Goal: Task Accomplishment & Management: Complete application form

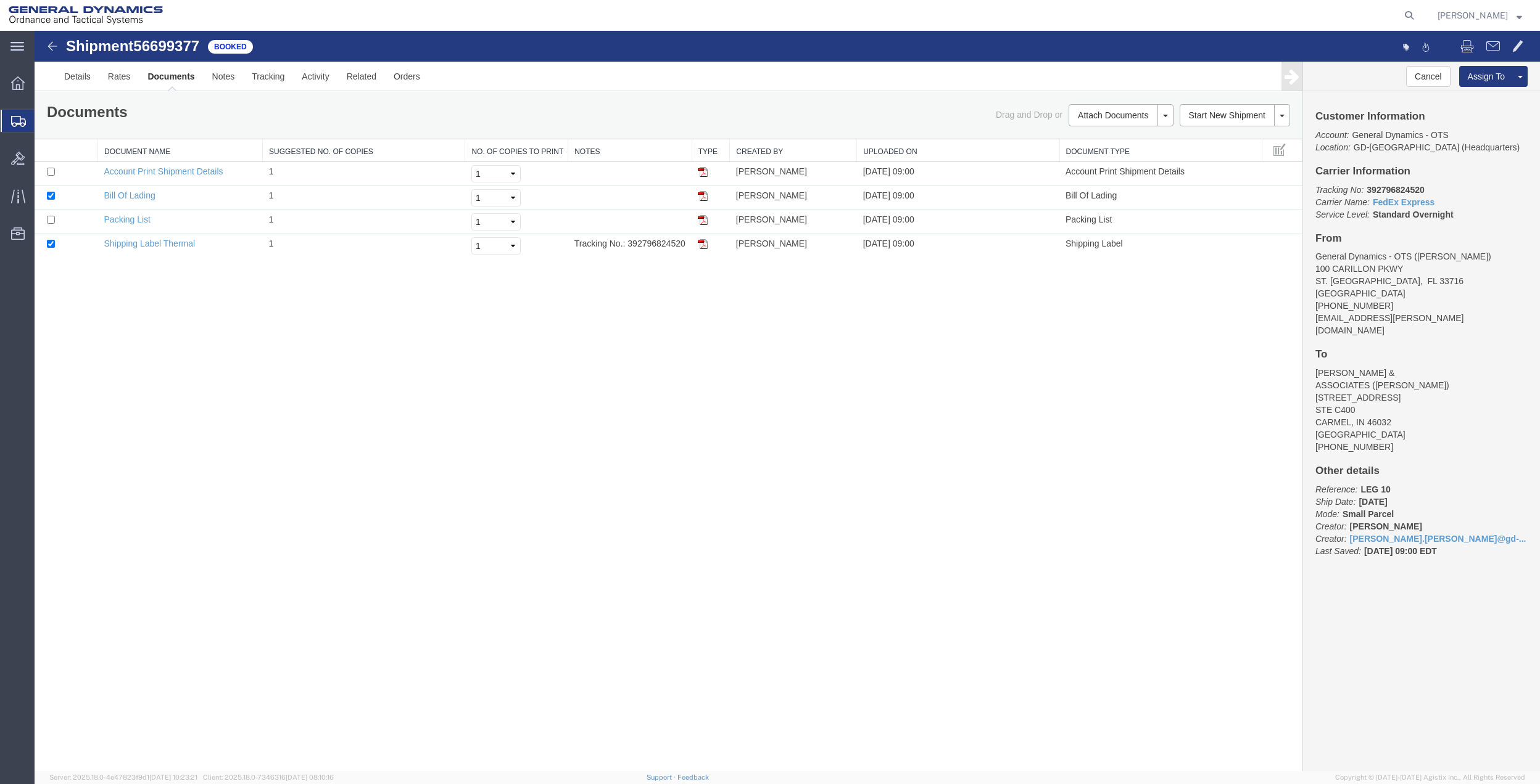
click at [0, 0] on span "Create Shipment" at bounding box center [0, 0] width 0 height 0
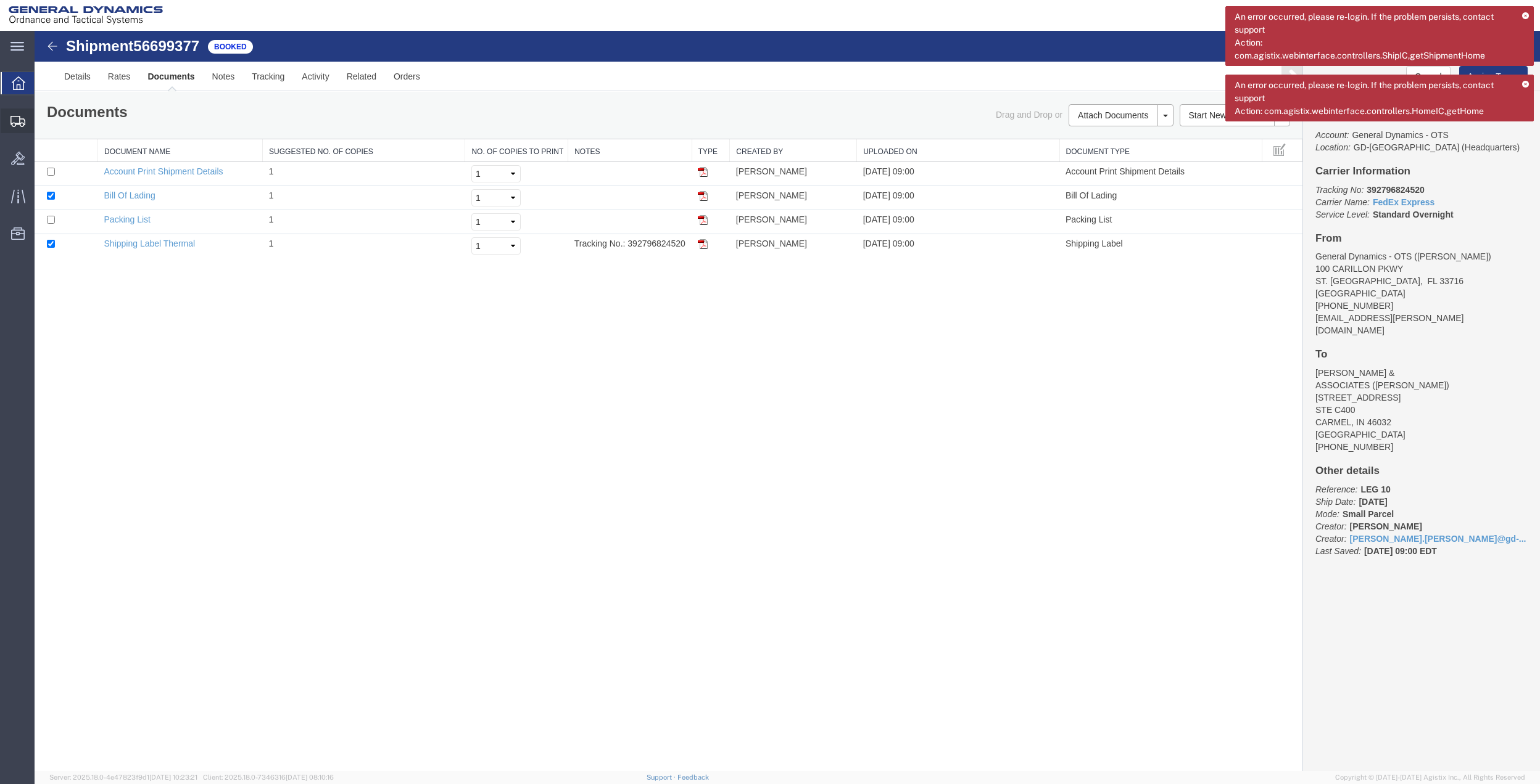
click at [0, 0] on span "Create Shipment" at bounding box center [0, 0] width 0 height 0
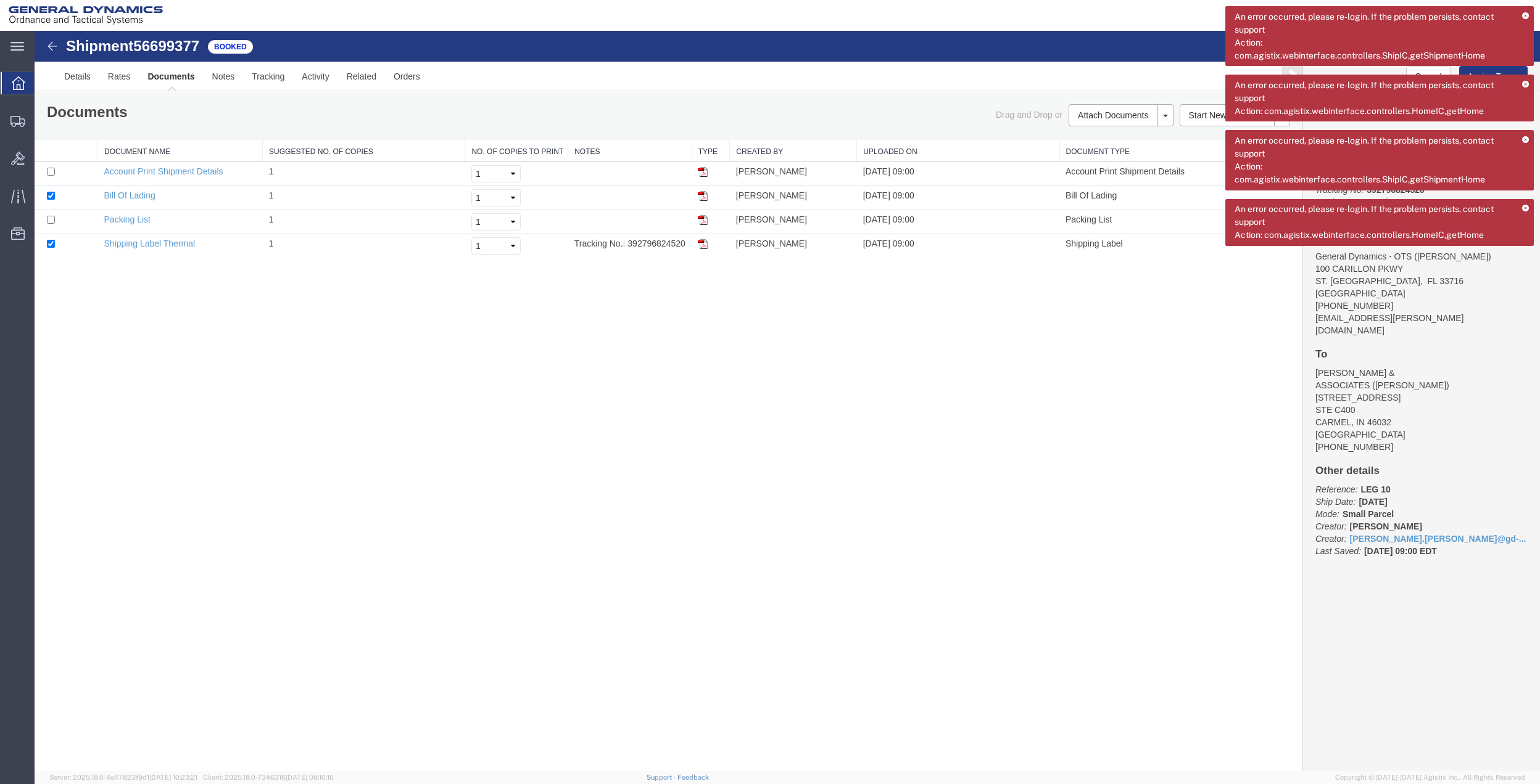
click at [43, 11] on img at bounding box center [85, 15] width 154 height 19
click at [12, 48] on icon at bounding box center [17, 47] width 13 height 9
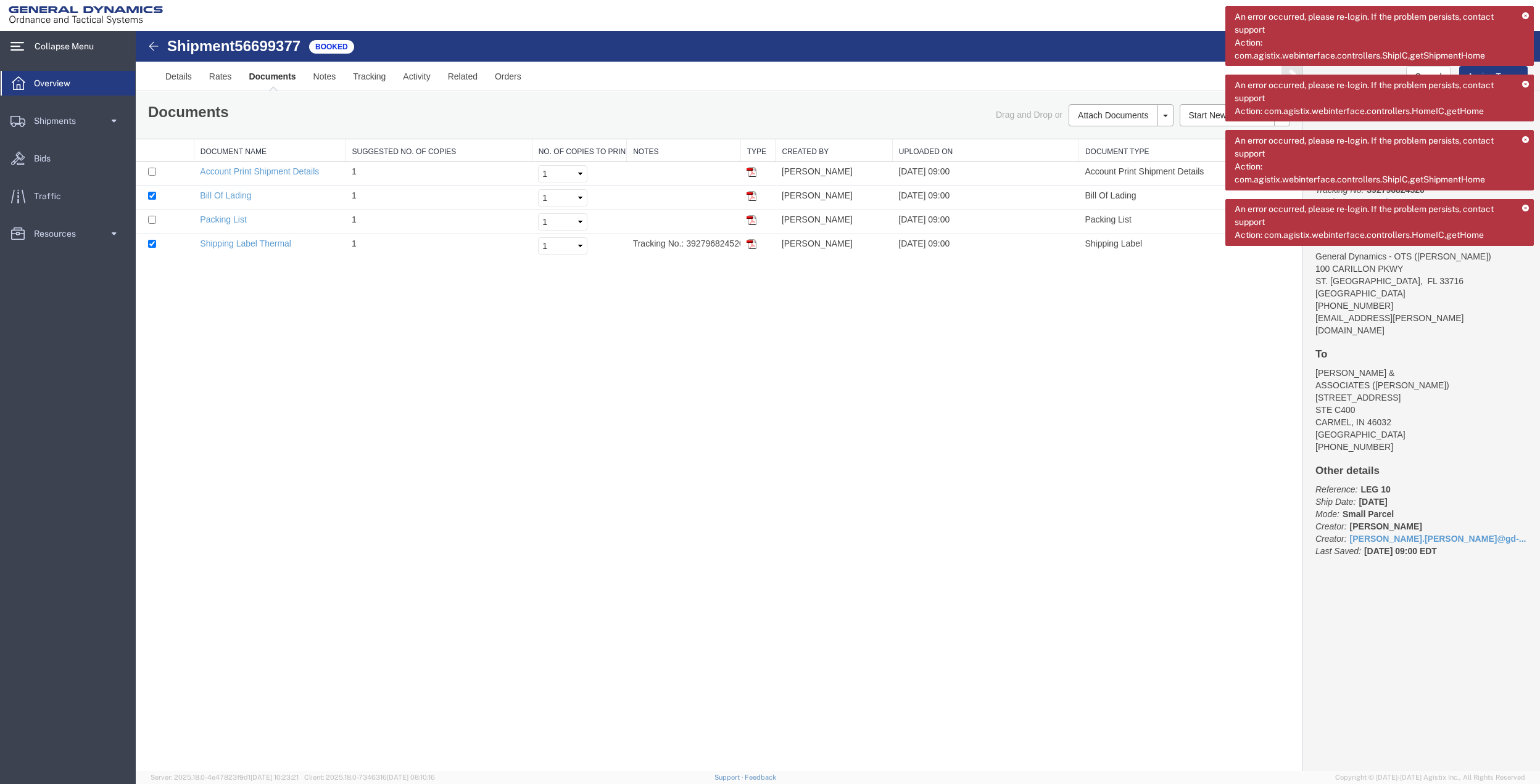
click at [45, 79] on span "Overview" at bounding box center [56, 83] width 45 height 25
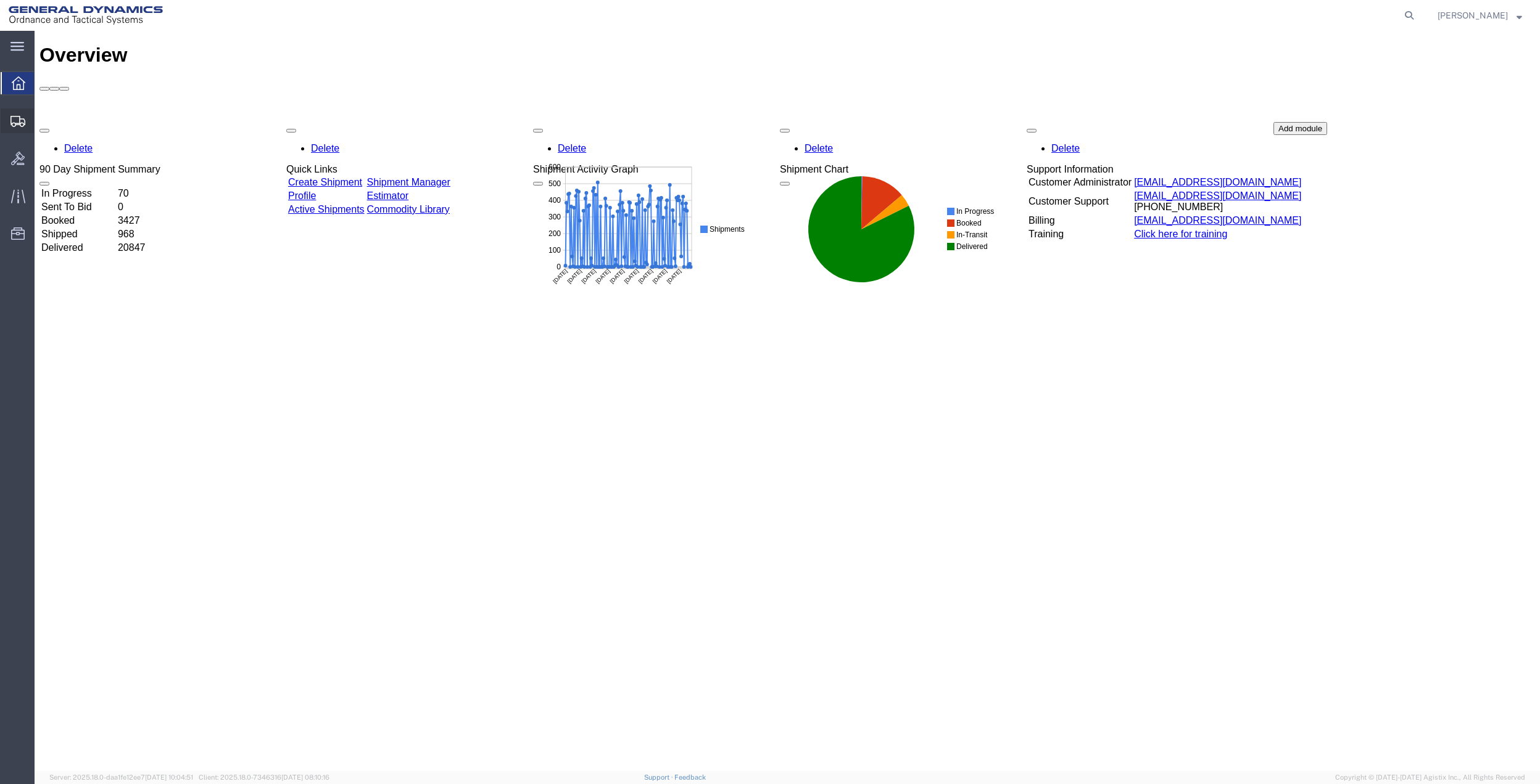
click at [0, 0] on span "Create Shipment" at bounding box center [0, 0] width 0 height 0
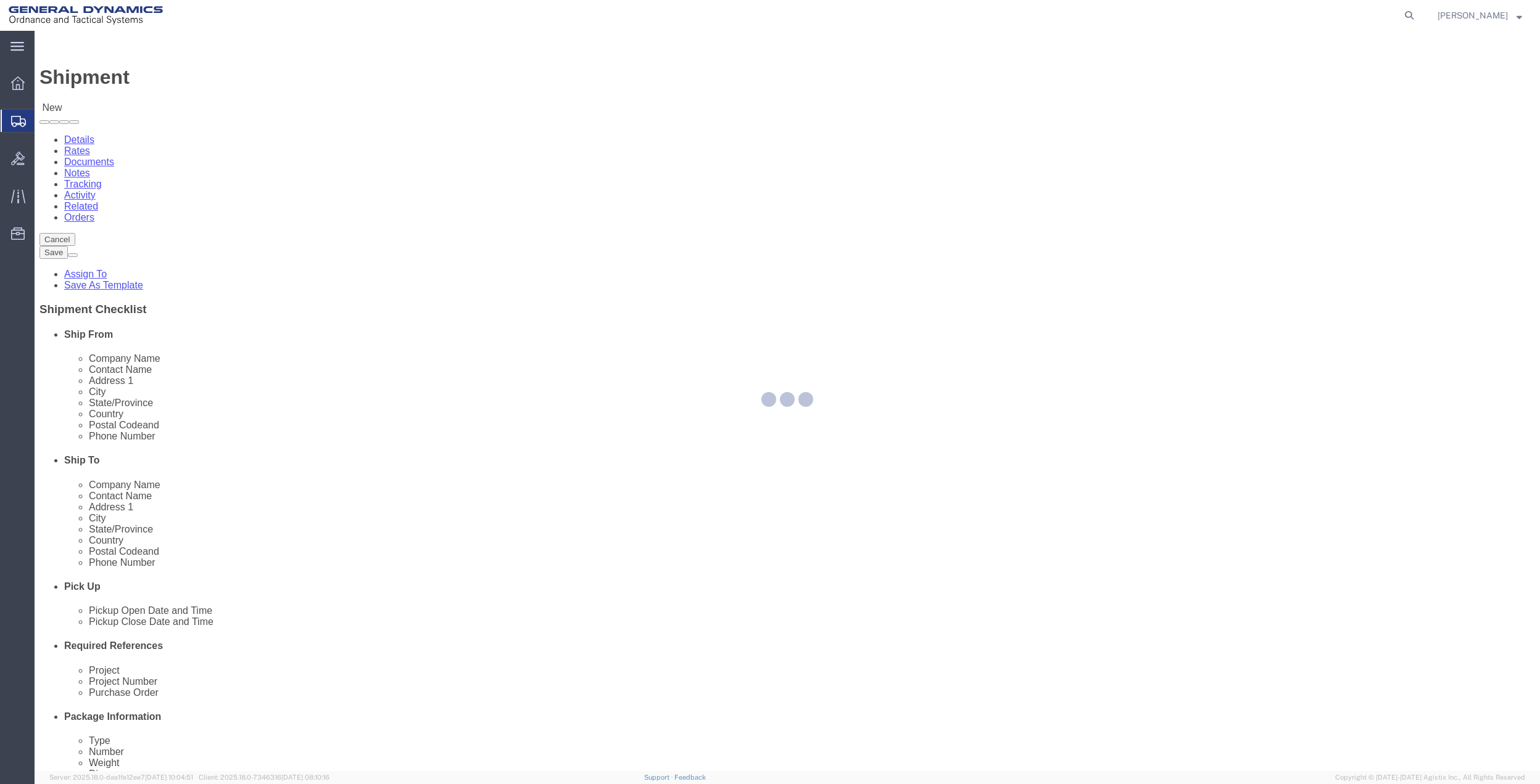
select select
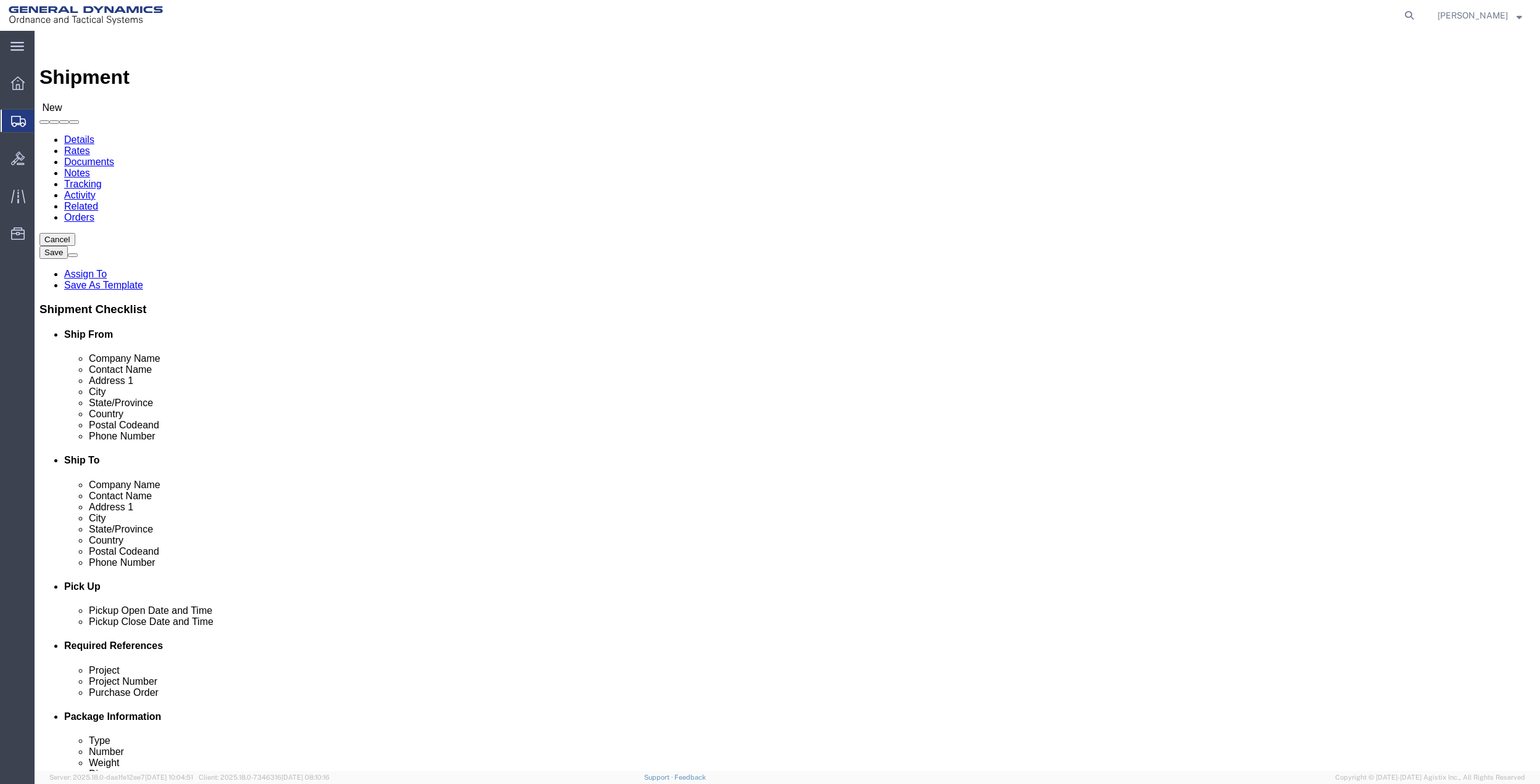
click input "text"
type input "creative servic"
click p "- General Dynamics - OTS - (CREATIVE SERVICES) [STREET_ADDRESS]"
select select "FL"
type input "CREATIVE SERVICES"
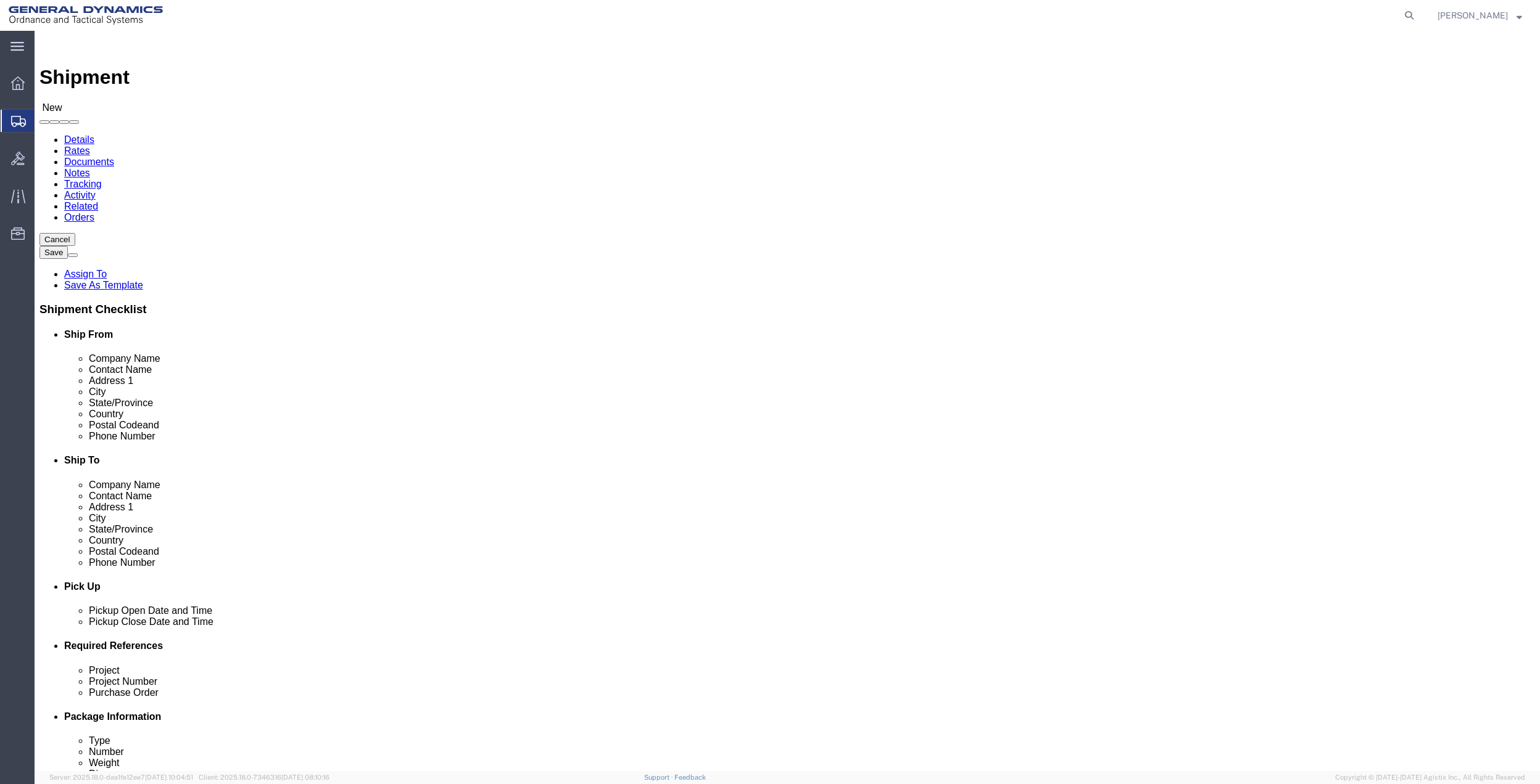
click input "text"
type input "[PERSON_NAME]"
click p "- GD OTS - ([PERSON_NAME]) [STREET_ADDRESS][PERSON_NAME]"
select select "PA"
type input "[PERSON_NAME]"
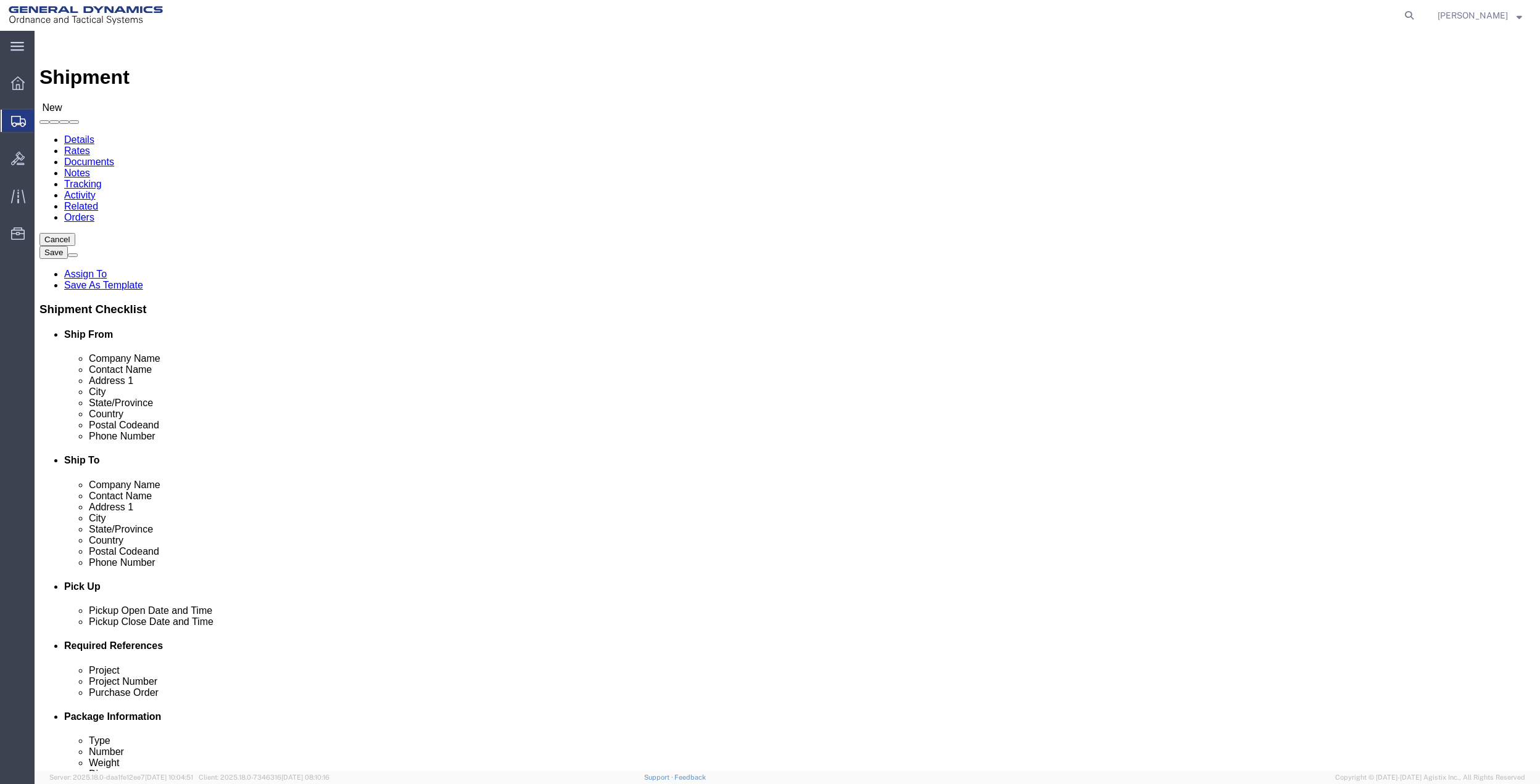
click input "text"
type input "[PERSON_NAME]"
click span
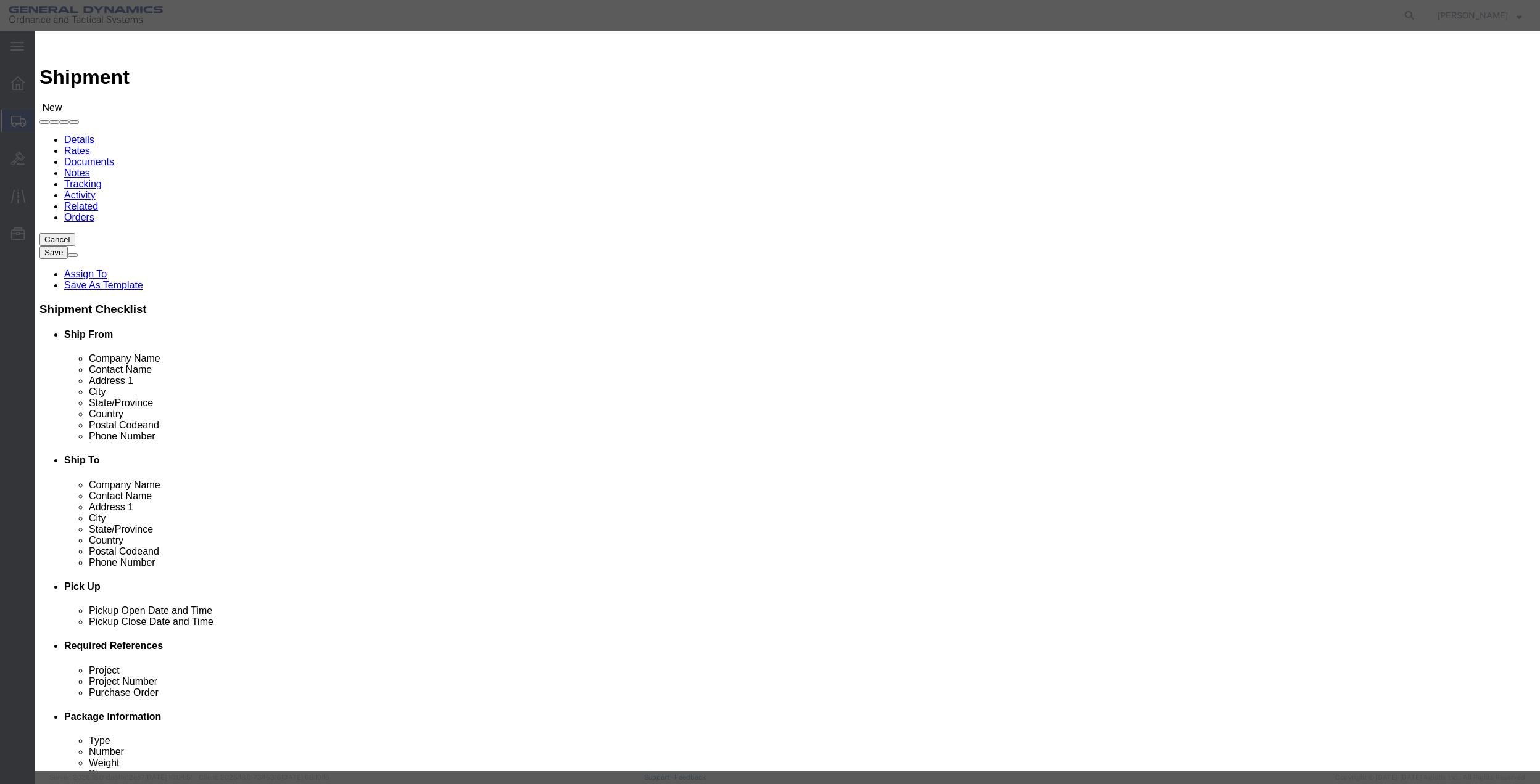
click input "checkbox"
checkbox input "true"
click button "Save"
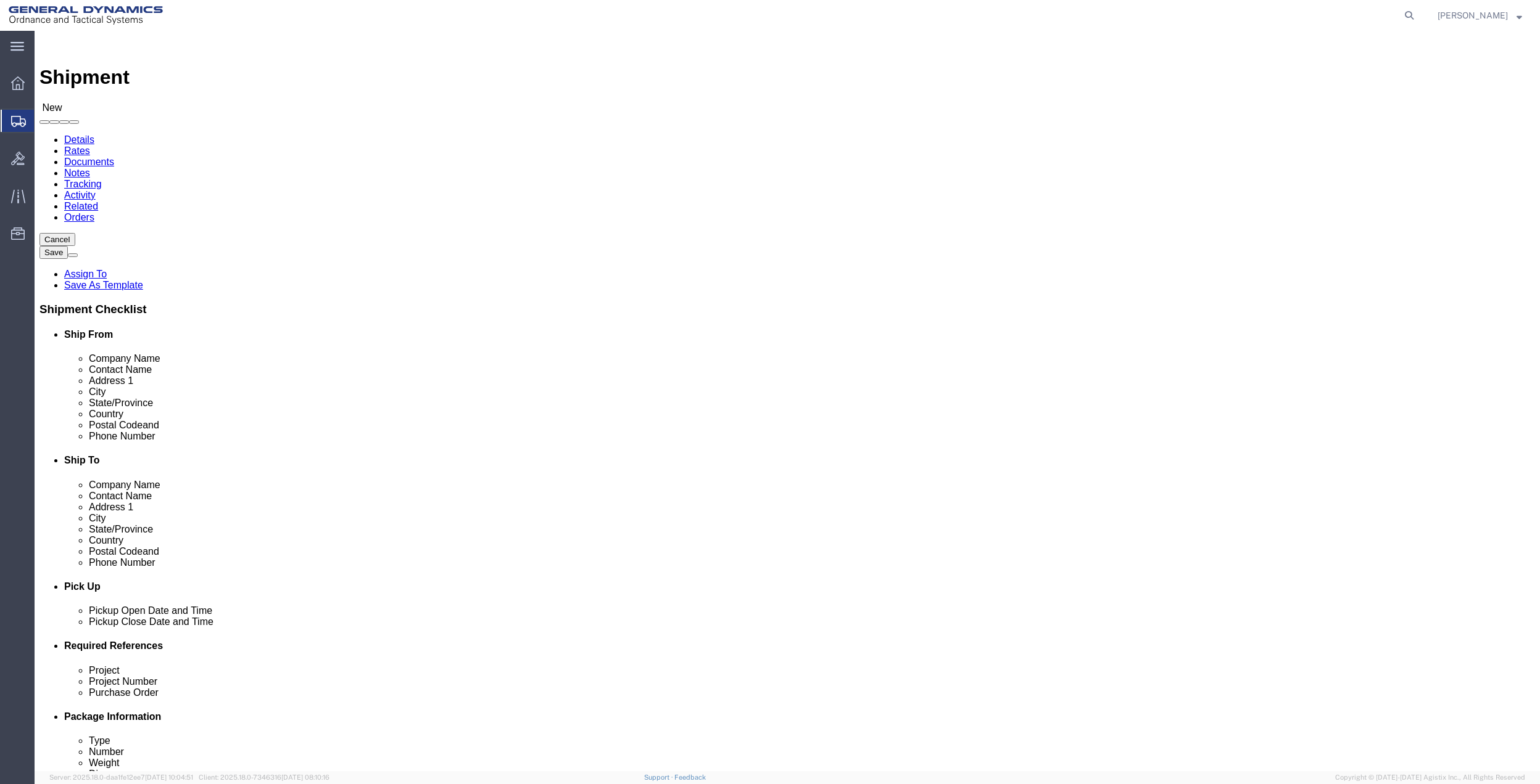
drag, startPoint x: 365, startPoint y: 440, endPoint x: 240, endPoint y: 448, distance: 125.3
click input "text"
drag, startPoint x: 366, startPoint y: 446, endPoint x: 232, endPoint y: 451, distance: 134.1
click div "Location My Profile Location GD-OTS [GEOGRAPHIC_DATA] (Commerce) GD-OTS [GEOGRA…"
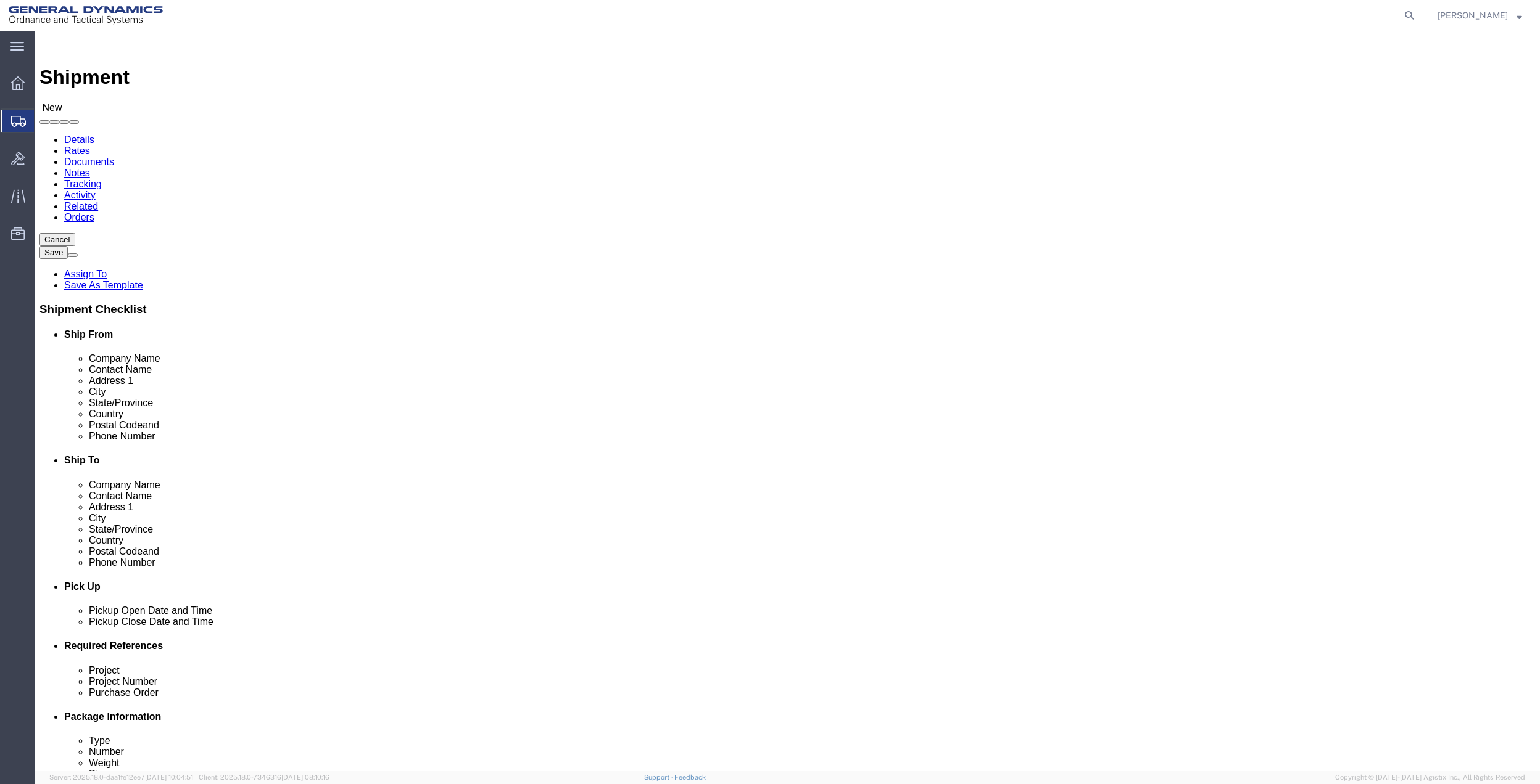
click div "Location My Profile Location GD-OTS [GEOGRAPHIC_DATA] (Commerce) GD-OTS [GEOGRA…"
drag, startPoint x: 363, startPoint y: 442, endPoint x: 234, endPoint y: 442, distance: 129.0
click div
type input "[PERSON_NAME][EMAIL_ADDRESS][PERSON_NAME][DOMAIN_NAME]"
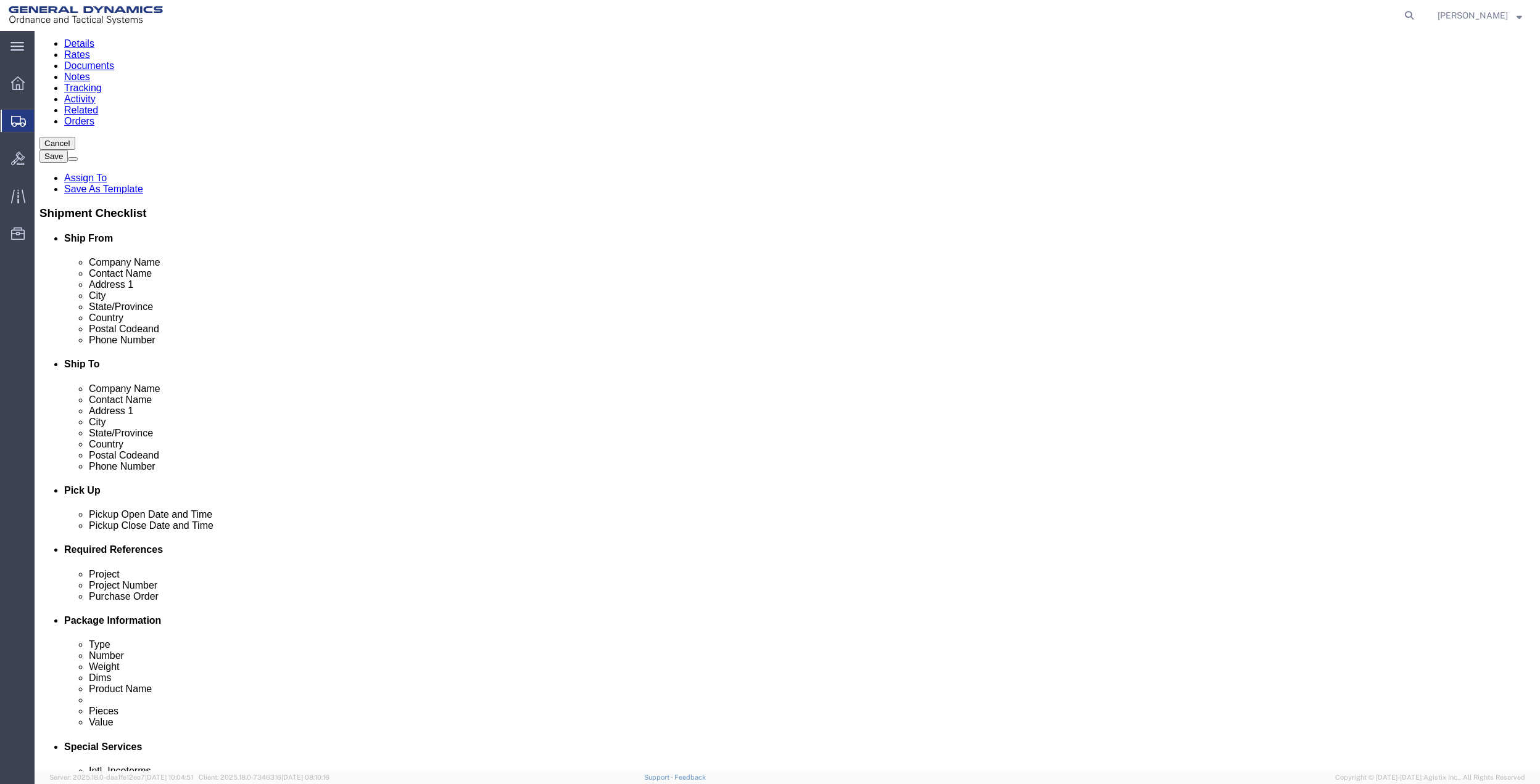
scroll to position [322, 0]
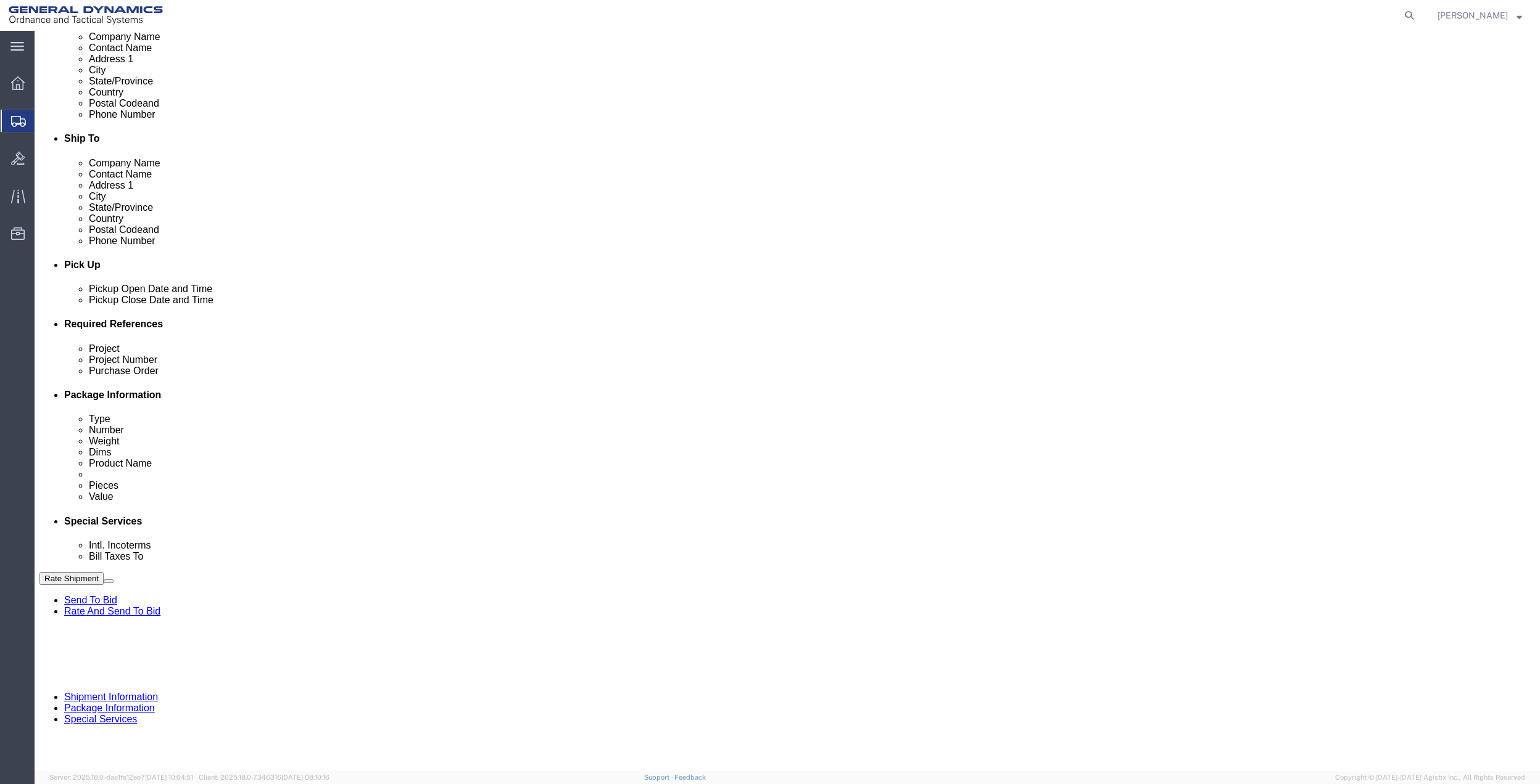
click button "Add reference"
click input "text"
type input "10gag"
click input "text"
paste input "10gag"
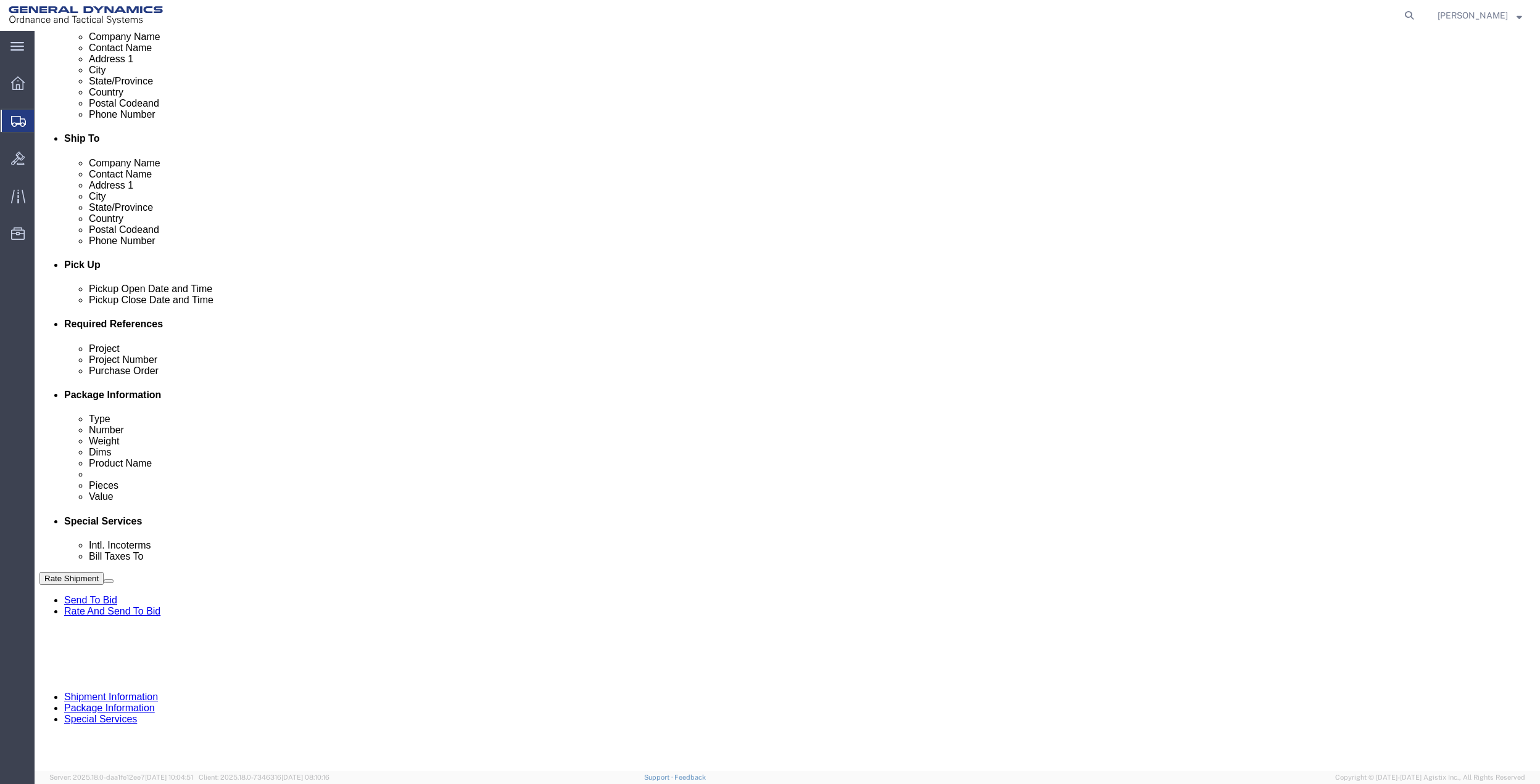
type input "10gag"
click input "text"
paste input "10gag"
type input "10gag"
drag, startPoint x: 274, startPoint y: 462, endPoint x: 210, endPoint y: 471, distance: 64.6
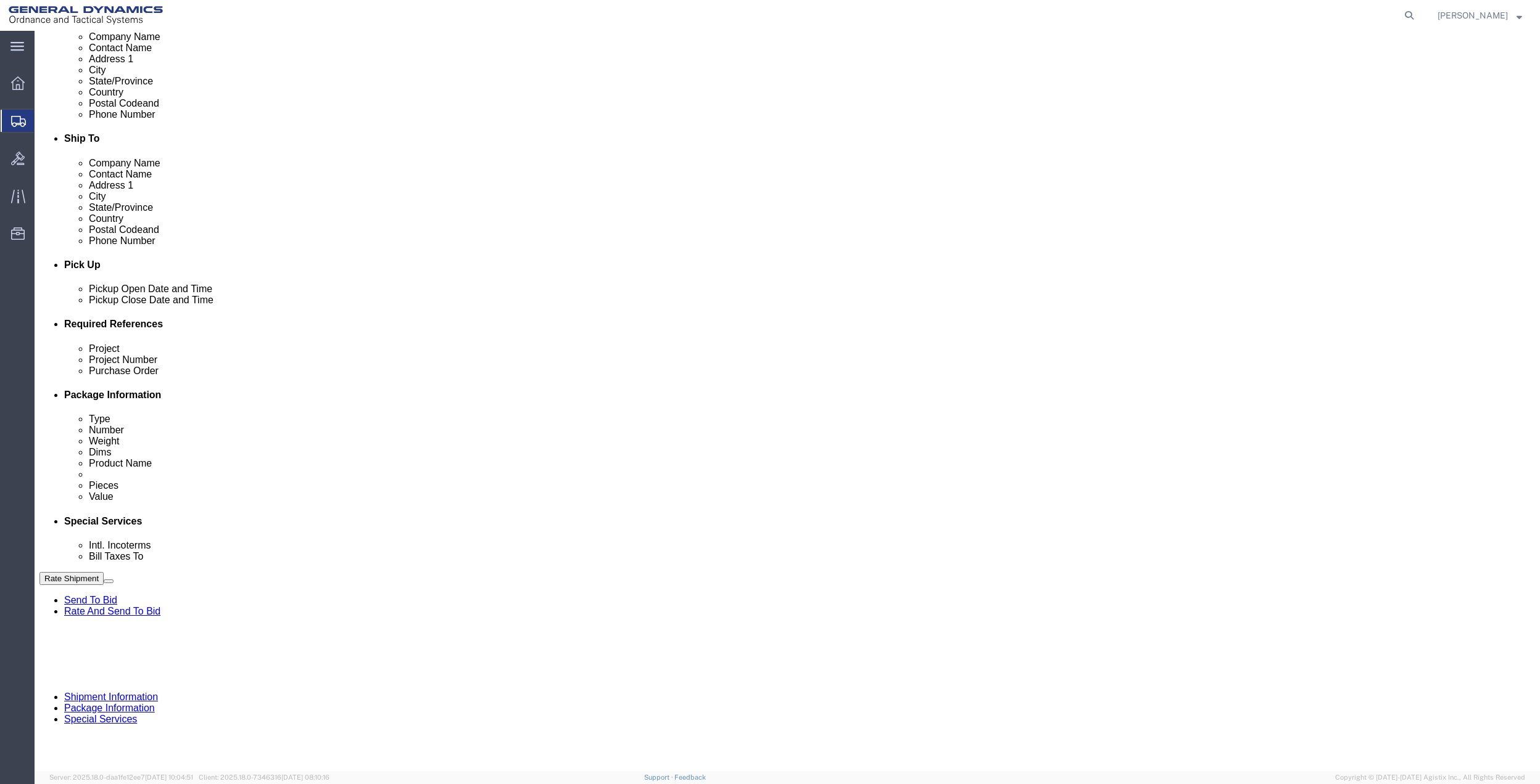
click input "text"
paste input "10gag"
type input "10gag"
click div "Select Account Type Activity ID Airline Appointment Number ASN Batch Request # …"
drag, startPoint x: 152, startPoint y: 456, endPoint x: 142, endPoint y: 451, distance: 11.2
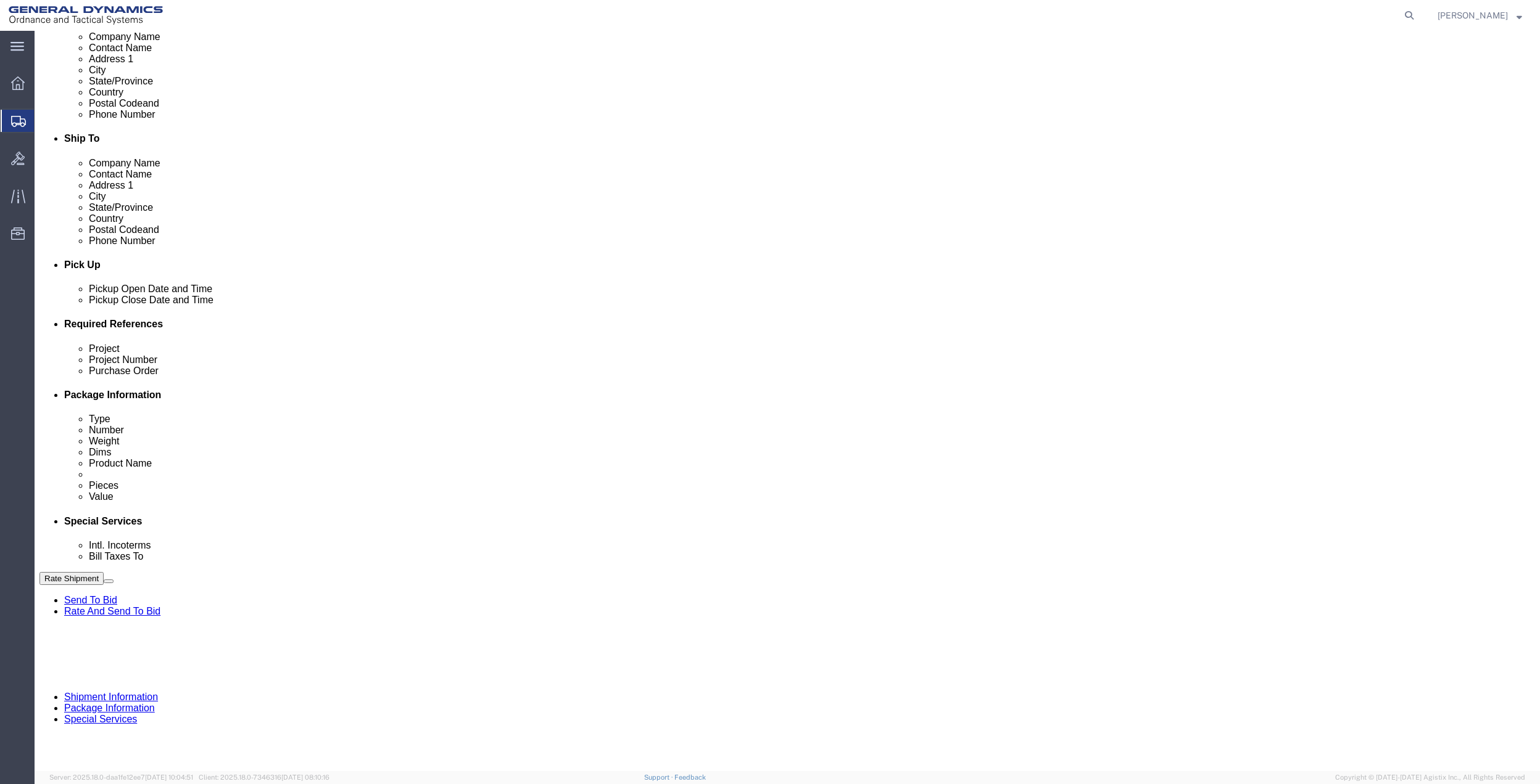
click select "Select Account Type Activity ID Airline Appointment Number ASN Batch Request # …"
select select "DEPT"
click select "Select Account Type Activity ID Airline Appointment Number ASN Batch Request # …"
click link "Package Information"
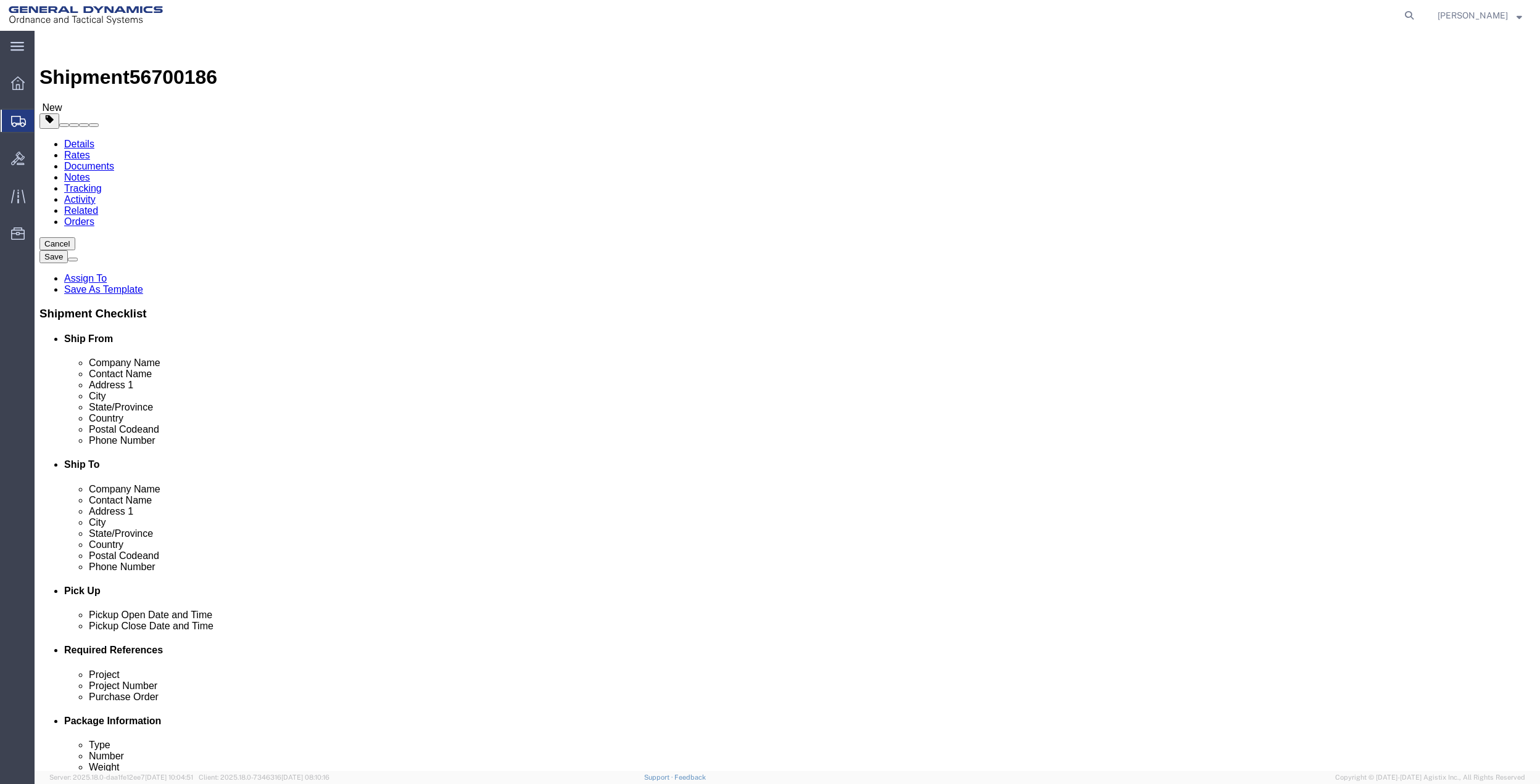
click select "Select Bale(s) Basket(s) Bolt(s) Bottle(s) Buckets Bulk Bundle(s) Can(s) Cardbo…"
select select "LBX"
type input "17.50"
type input "12.50"
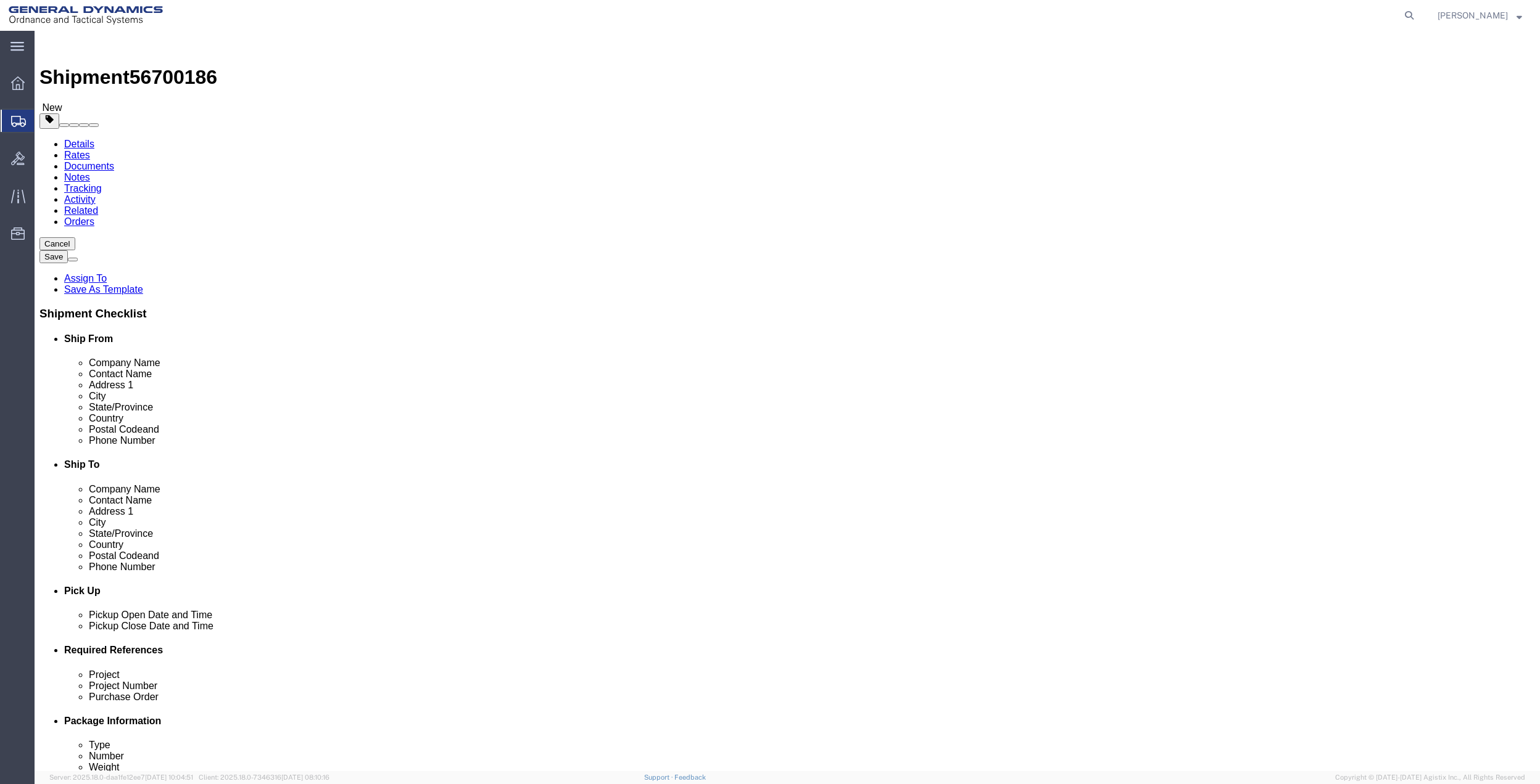
type input "3.00"
drag, startPoint x: 250, startPoint y: 281, endPoint x: 208, endPoint y: 282, distance: 42.0
click div "Weight 0.00 Select kgs lbs Ship. t°"
type input "3"
click link "Add Content"
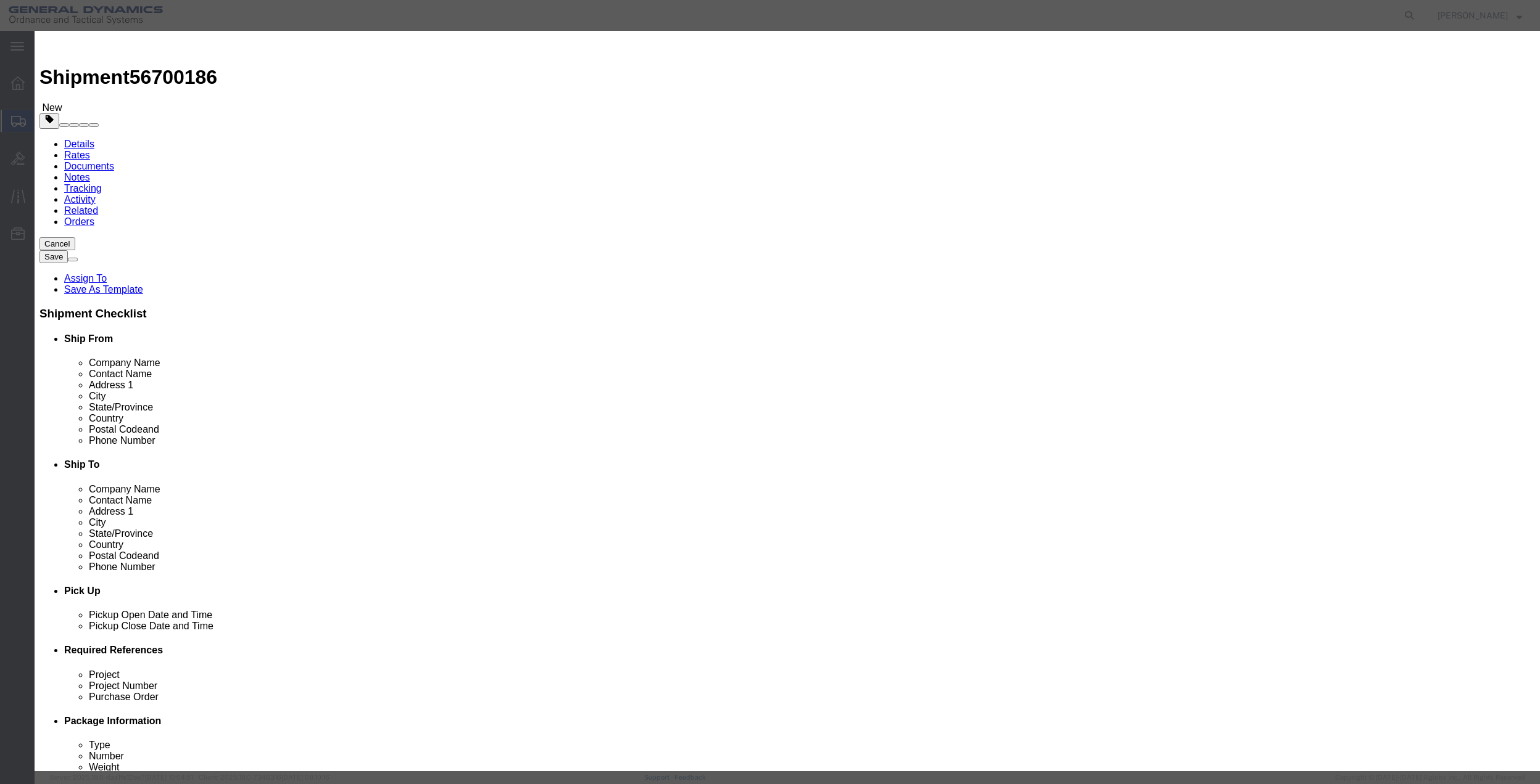
click input "text"
type input "MISC"
type input "100.00"
select select "US"
click input "0"
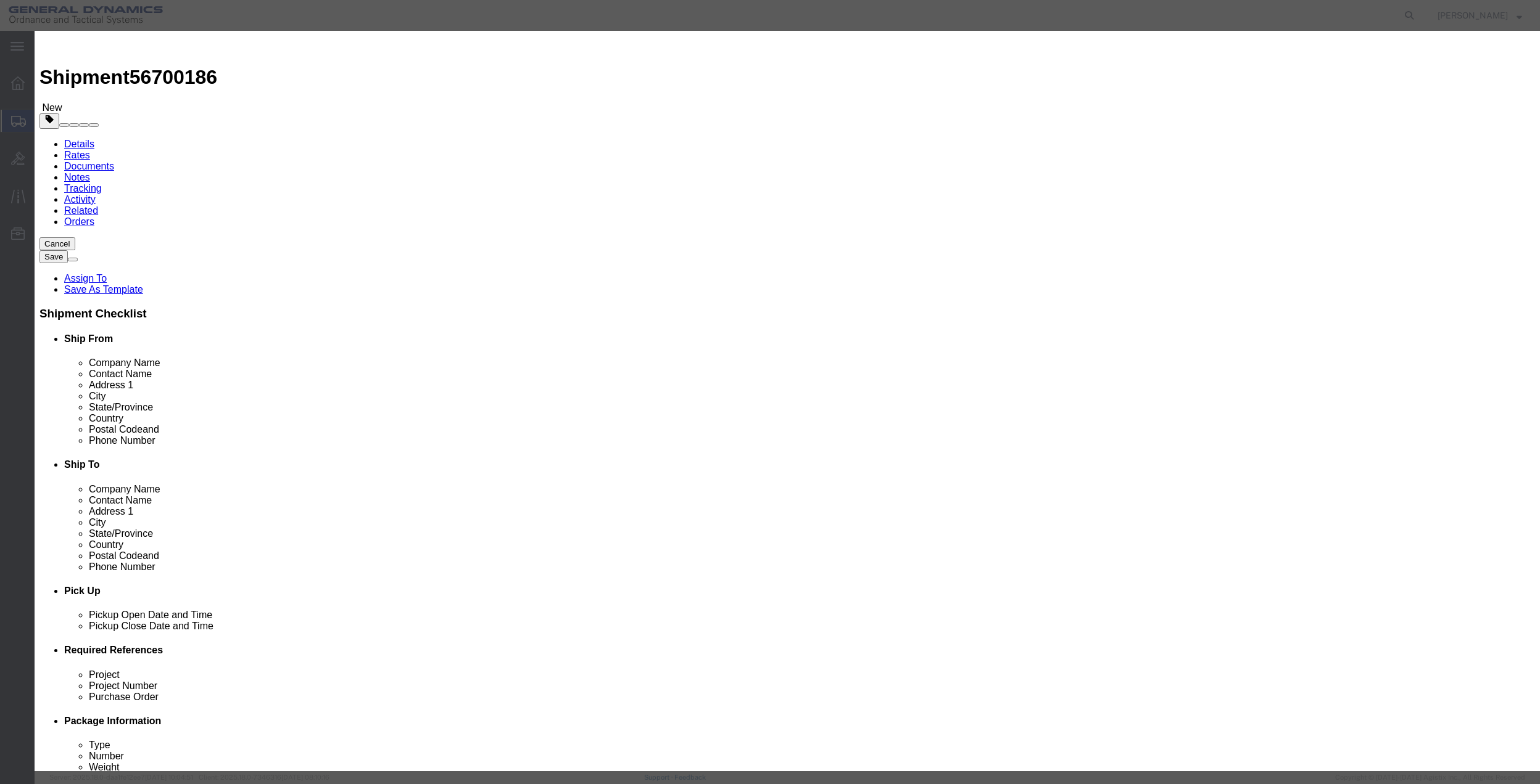
type input "01"
type input "100"
click select "Select 50 55 60 65 70 85 92.5 100 125 175 250 300 400"
select select "70"
click select "Select 50 55 60 65 70 85 92.5 100 125 175 250 300 400"
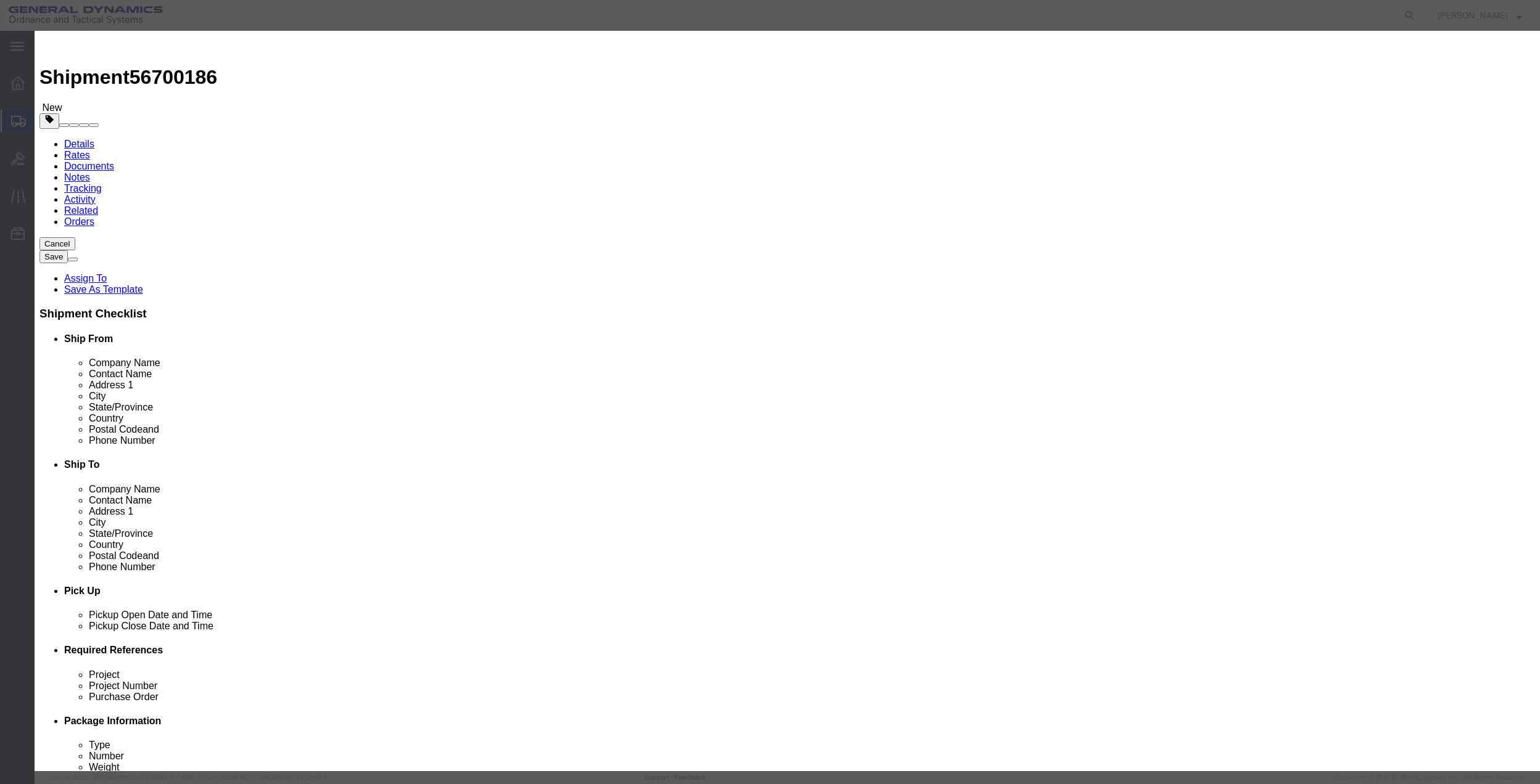
click button "Save & Close"
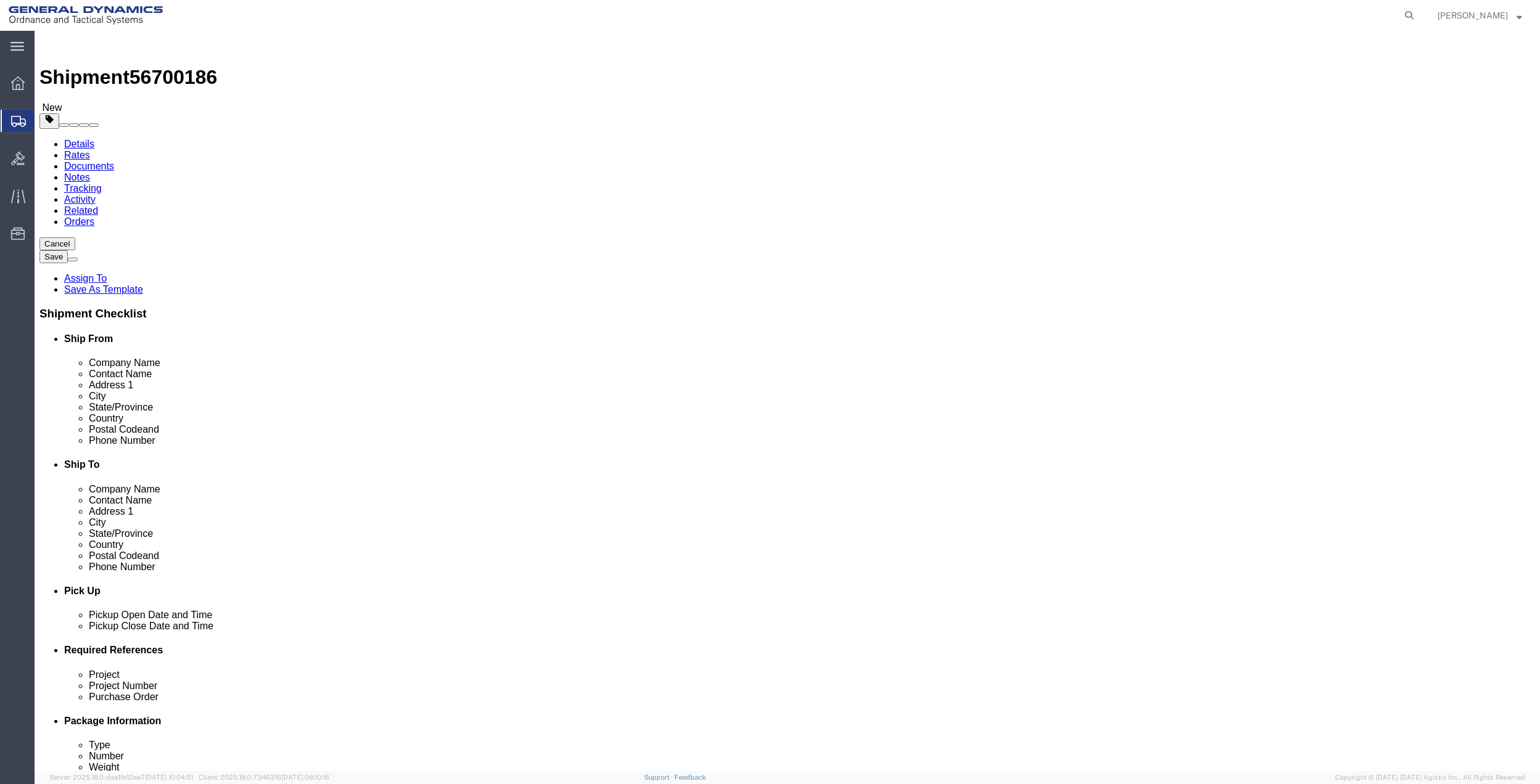
click link "Special Services"
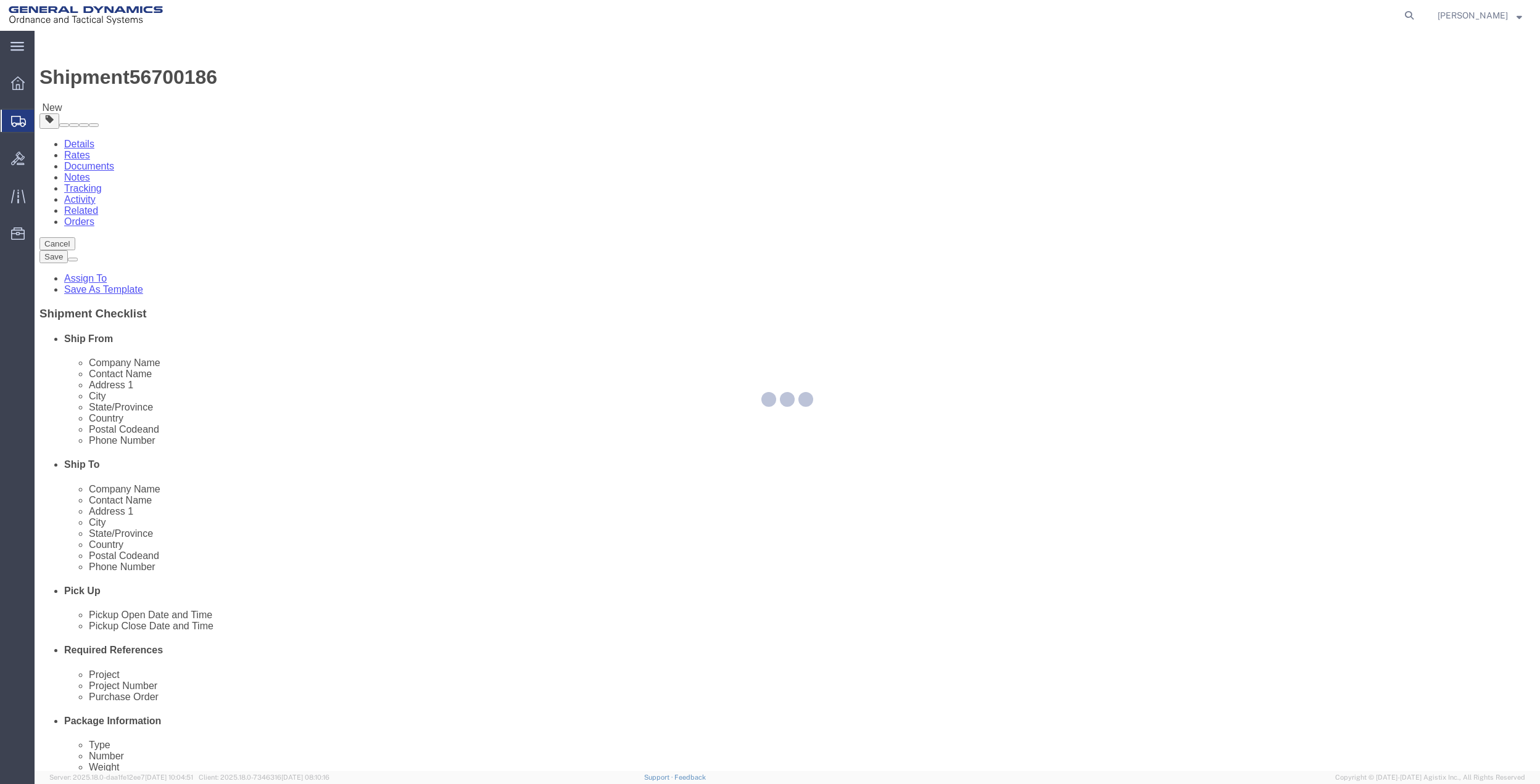
select select
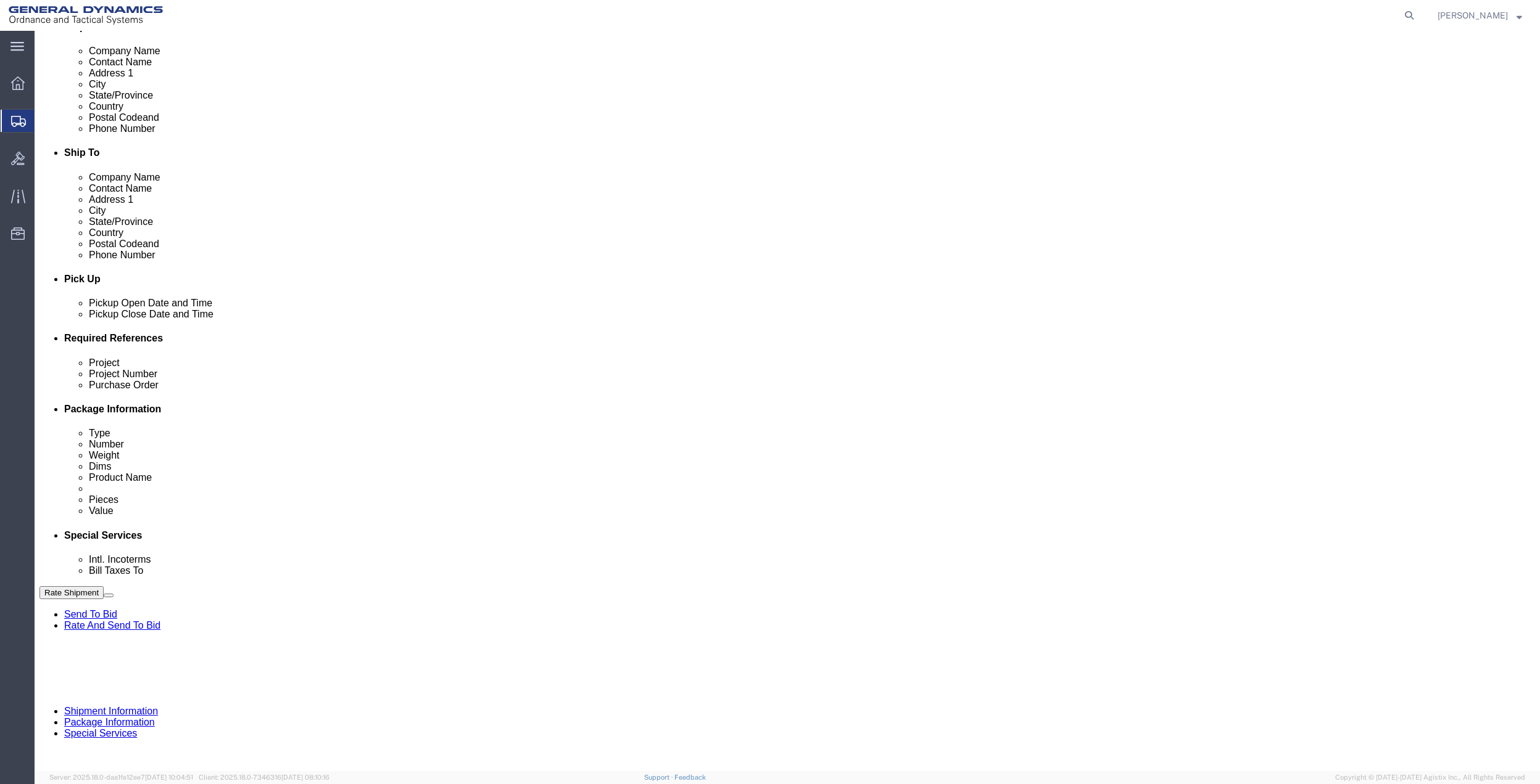
scroll to position [329, 0]
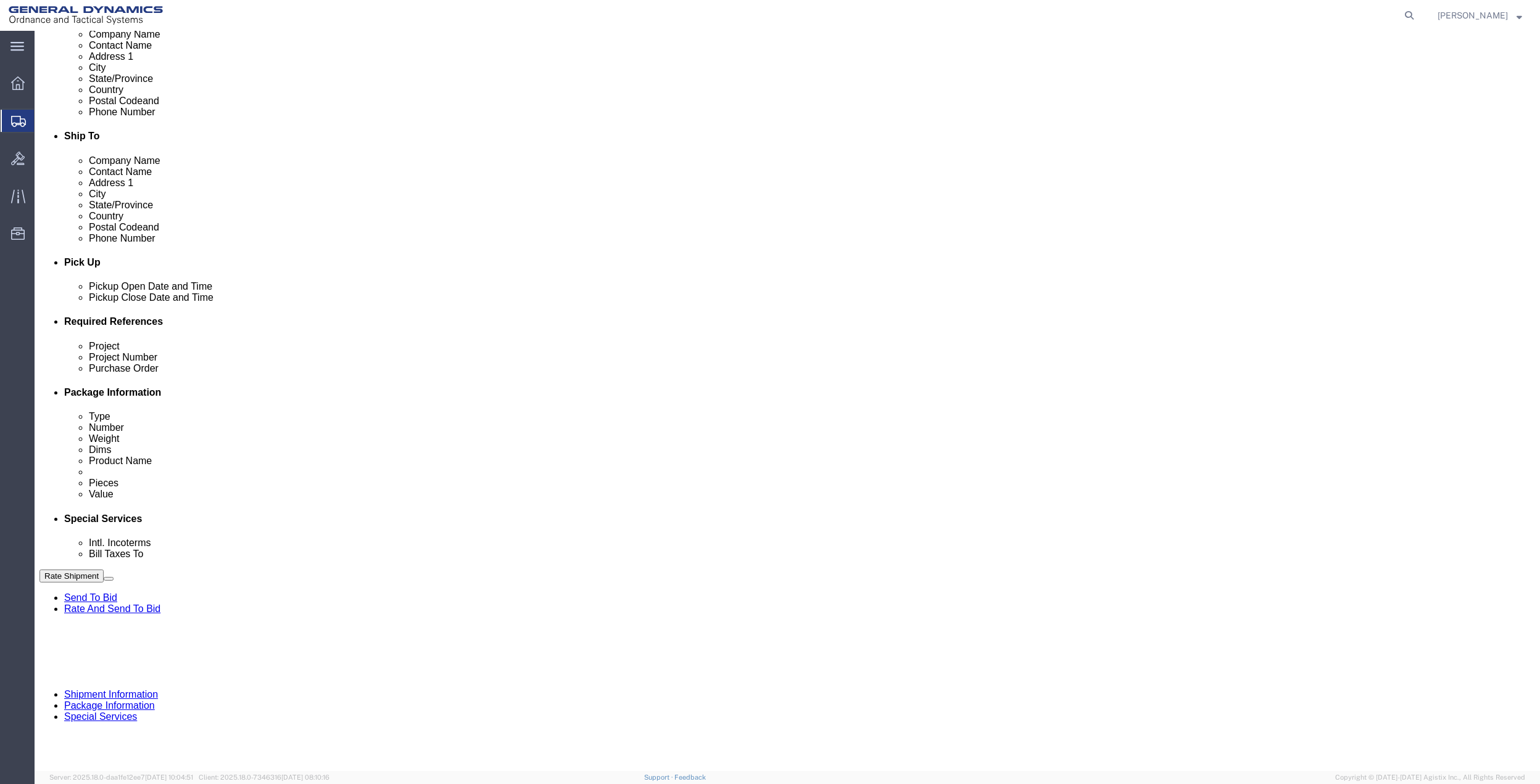
click select "Select Buyer Cost Center Department Operations Number Order Number Sales Person"
select select "DEPARTMENT"
click select "Select Buyer Cost Center Department Operations Number Order Number Sales Person"
click select "Select [GEOGRAPHIC_DATA] [GEOGRAPHIC_DATA] [GEOGRAPHIC_DATA] [GEOGRAPHIC_DATA] …"
select select "1763983"
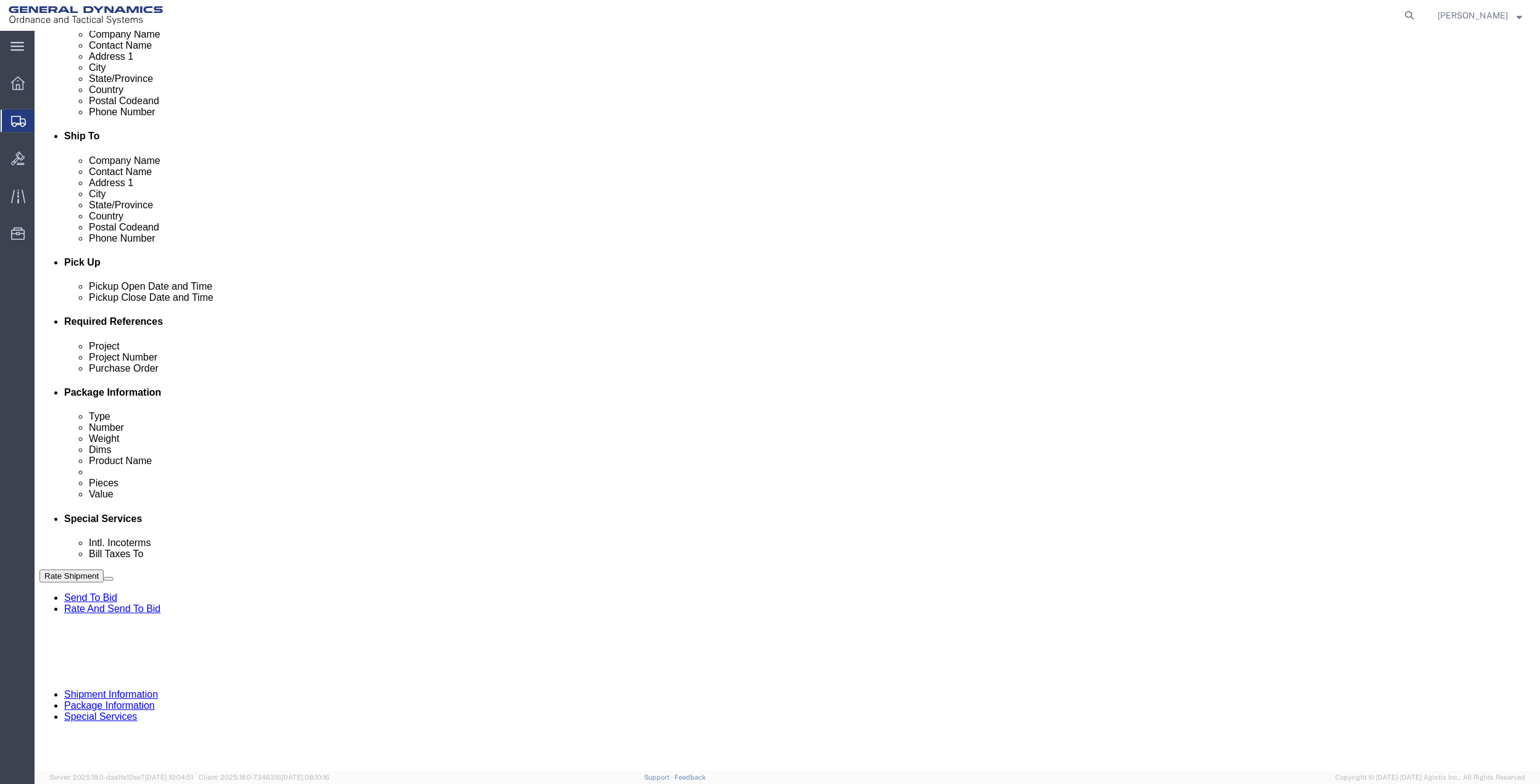
click select "Select [GEOGRAPHIC_DATA] [GEOGRAPHIC_DATA] [GEOGRAPHIC_DATA] [GEOGRAPHIC_DATA] …"
click select "Select 10AFM 10GAG 10GAH 10GFL 10GFO 10GIE 10GIS 30MABS St [PERSON_NAME] Program"
select select "214681"
click select "Select 10AFM 10GAG 10GAH 10GFL 10GFO 10GIE 10GIS 30MABS St [PERSON_NAME] Program"
click input "General Dynamics OTS % Data2Logistics"
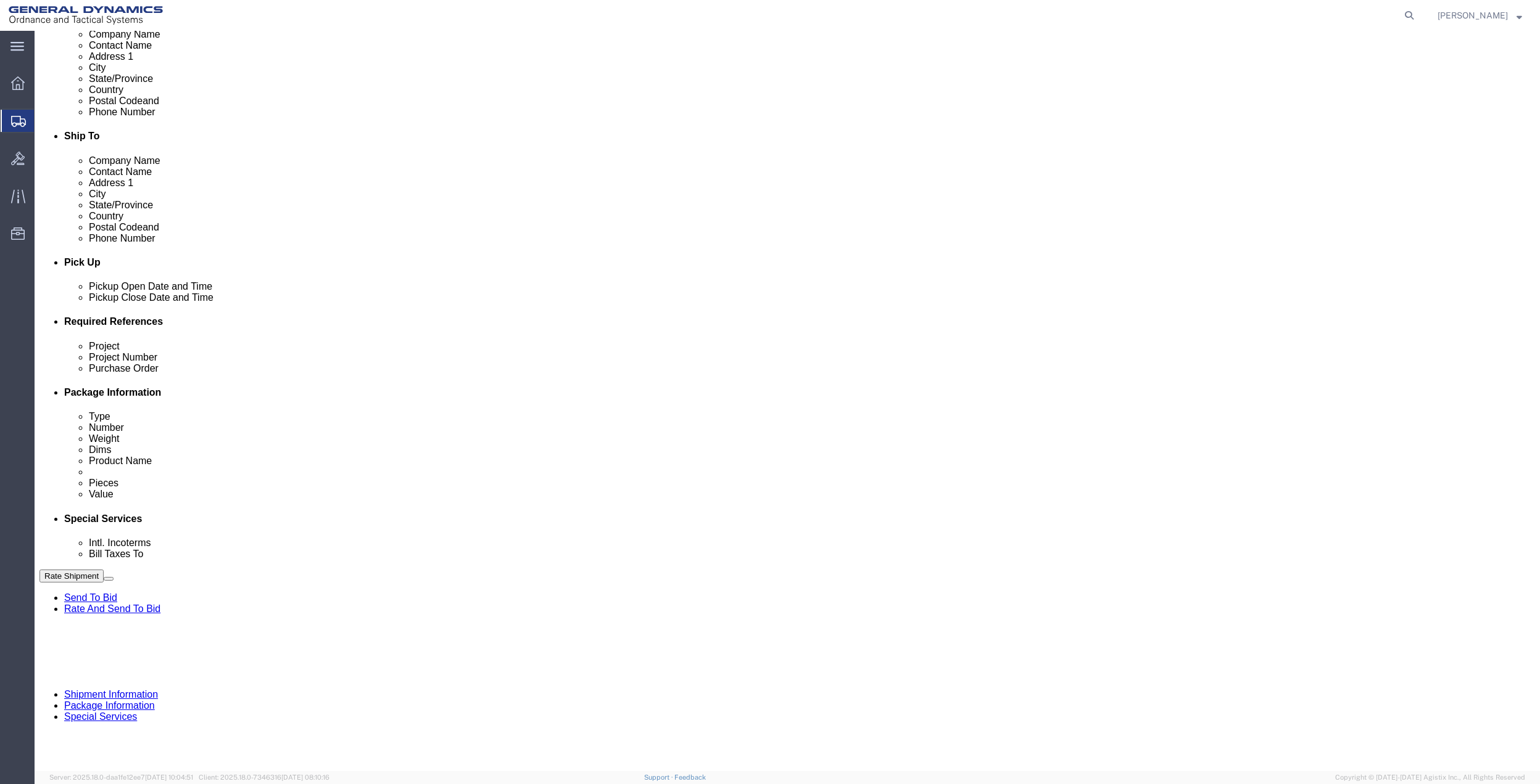
click input "General Dynamics OTS % Data2Logistics"
click p "- GEDOTS %DATA 2 LOGISTICS - (GEDOTS %DATA 2 LOGISTICS) [GEOGRAPHIC_DATA][PERSO…"
type input "GEDOTS %DATA 2 LOGISTICS"
type input "PO BOX 61050"
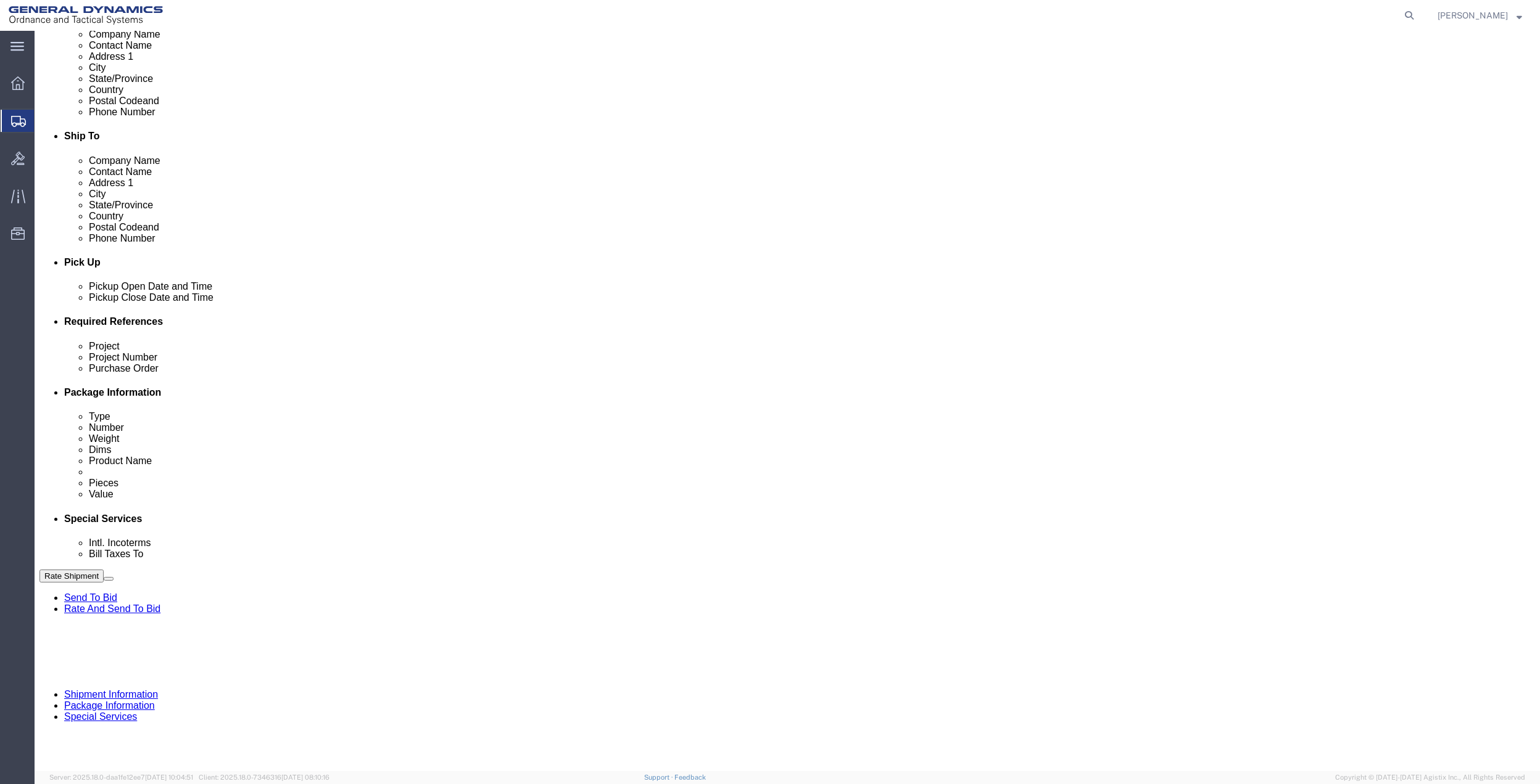
type input "GEDOTS %DATA 2 LOGISTICS"
type input "FORT [PERSON_NAME]"
type input "33906"
select select "FL"
type input "GEDOTS %DATA 2 LOGISTICS"
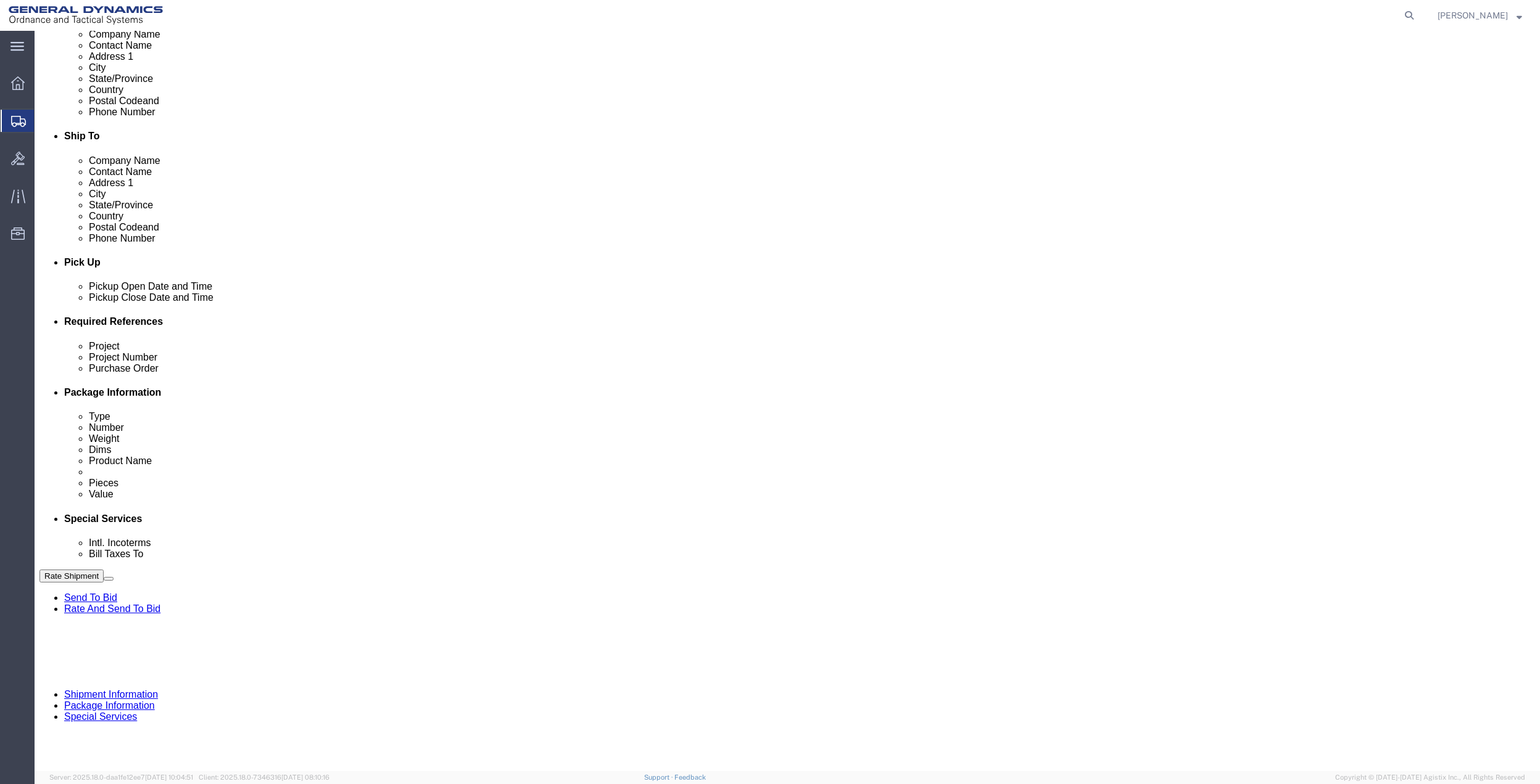
click button "Rate Shipment"
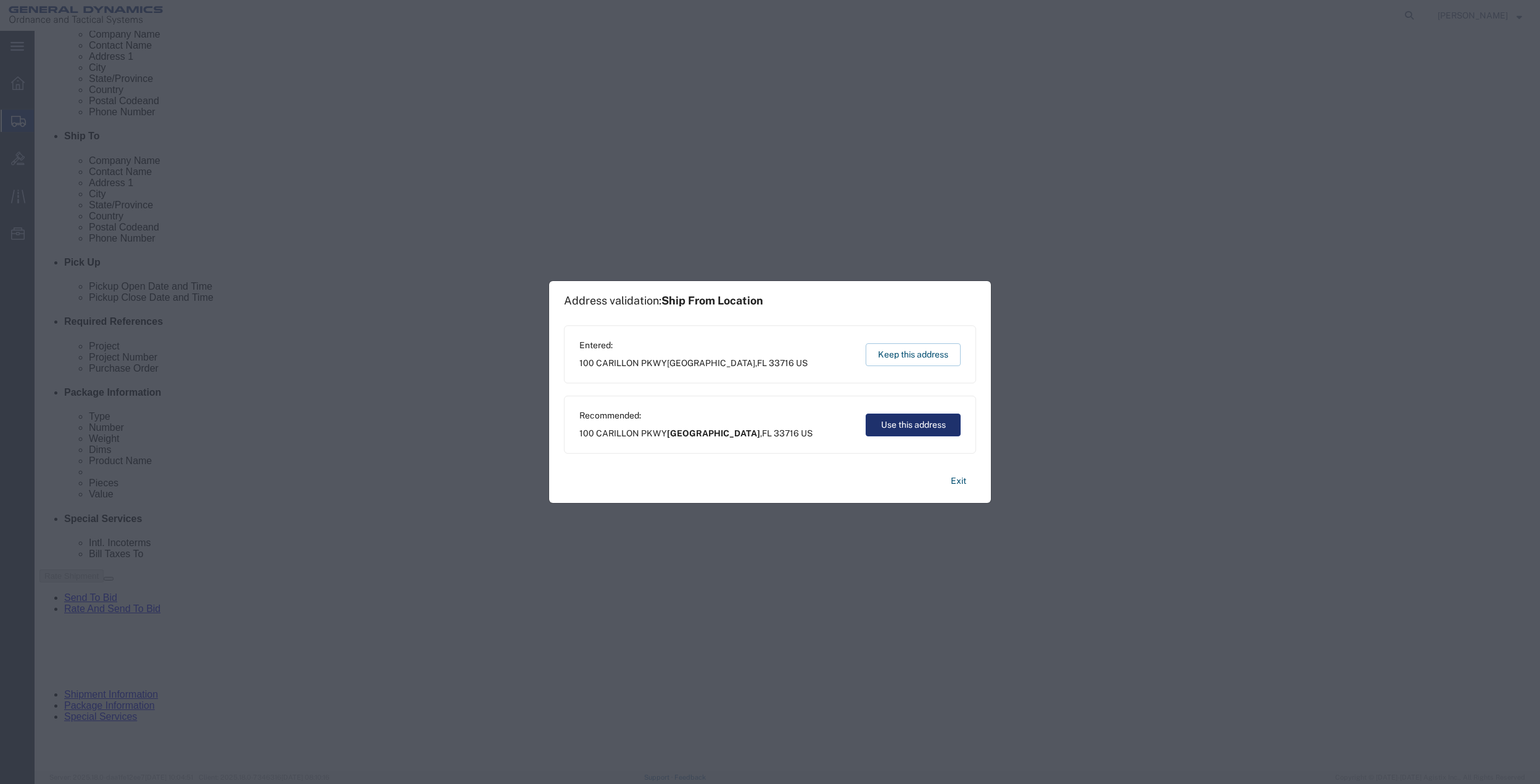
click at [929, 419] on button "Use this address" at bounding box center [913, 425] width 95 height 23
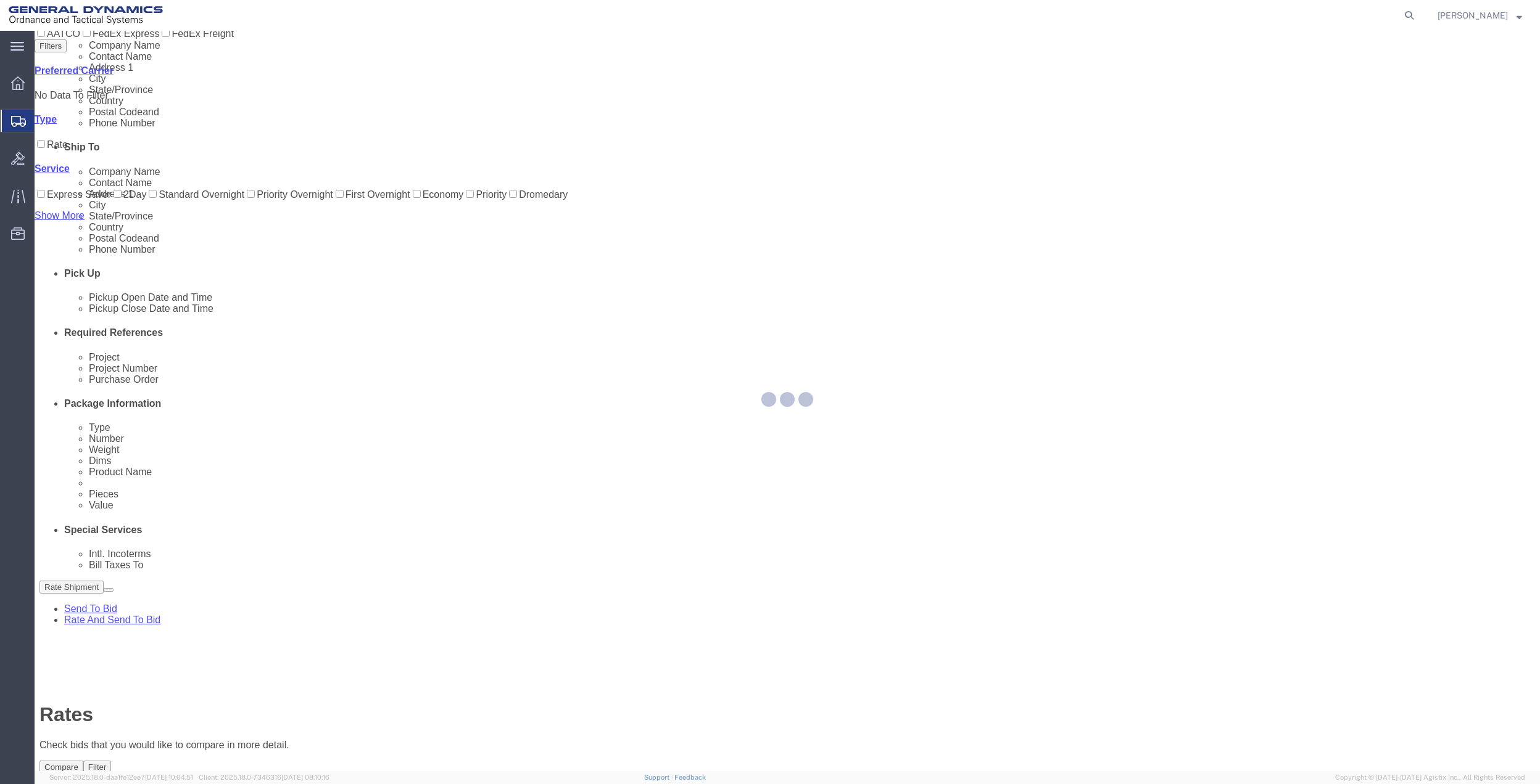
scroll to position [0, 0]
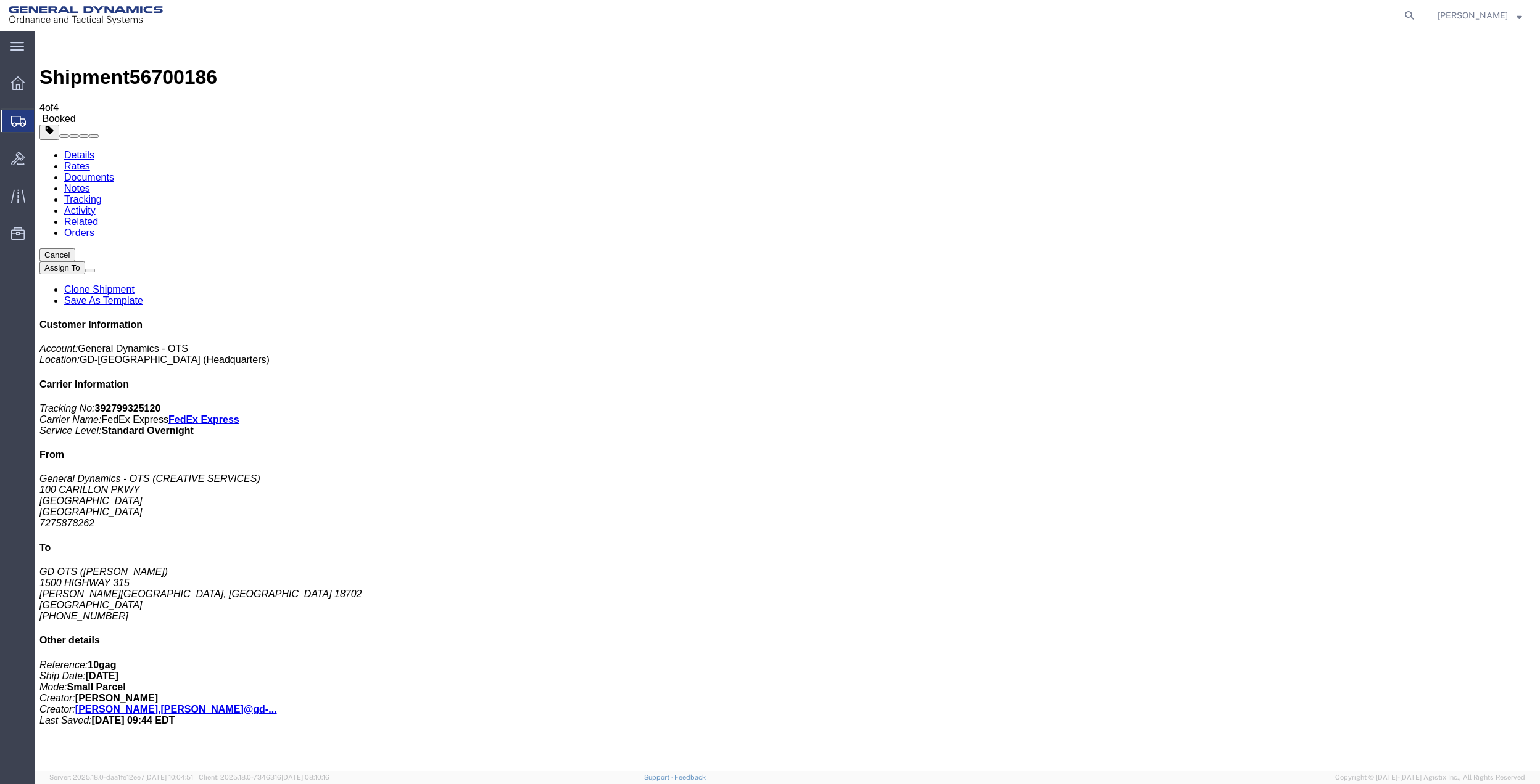
drag, startPoint x: 149, startPoint y: 242, endPoint x: 448, endPoint y: 260, distance: 299.5
